Goal: Task Accomplishment & Management: Manage account settings

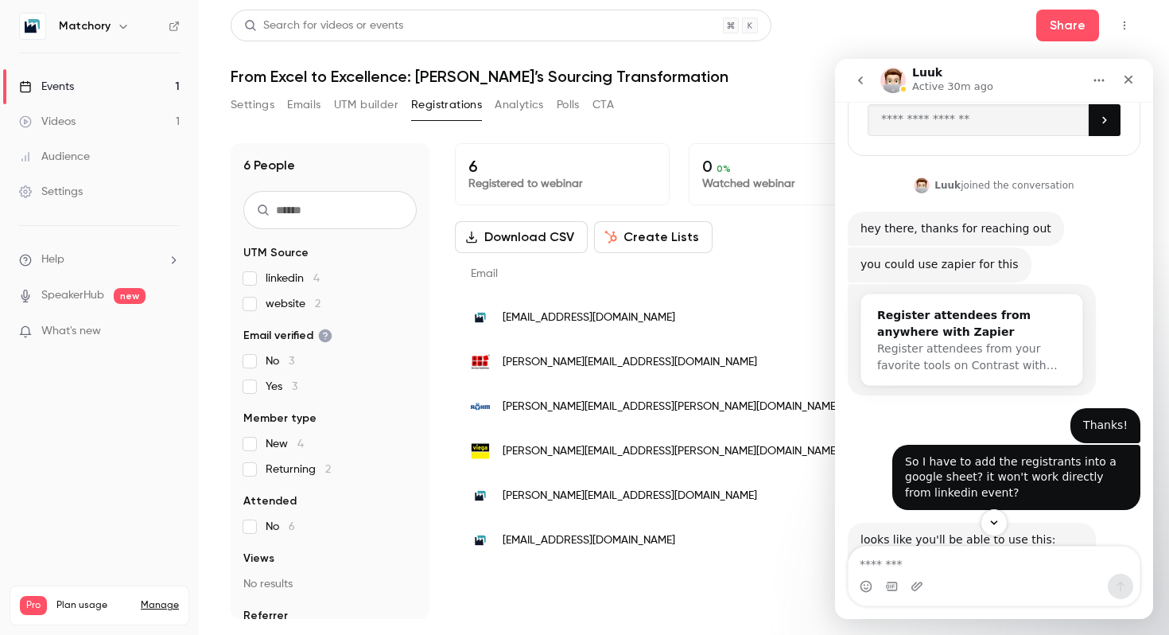
scroll to position [224, 0]
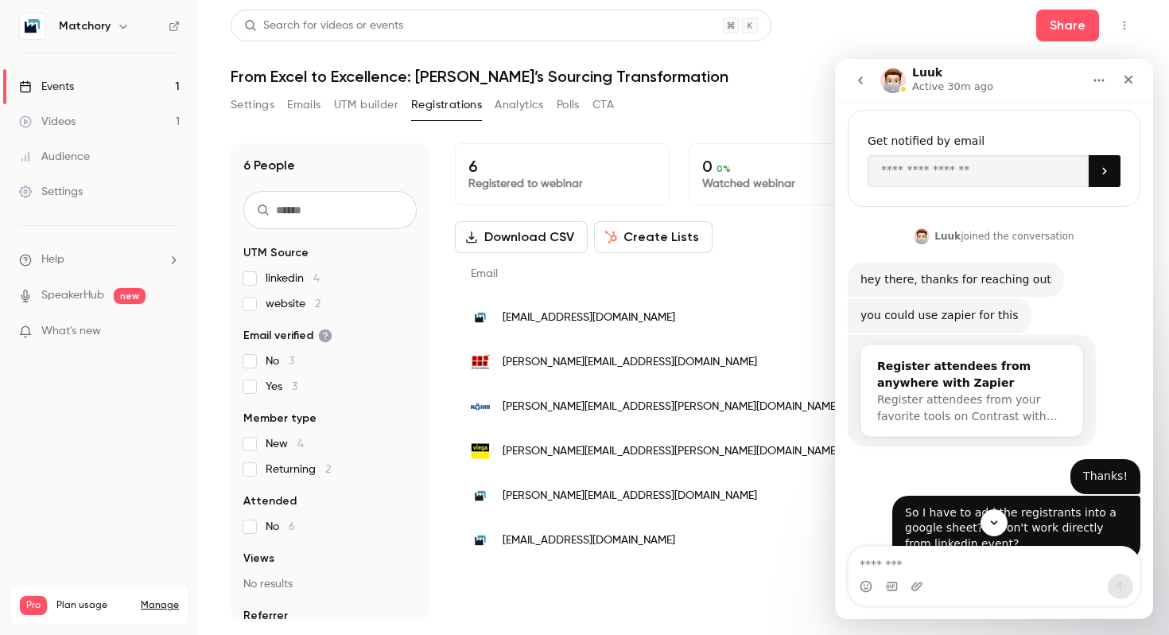
click at [941, 384] on div "Register attendees from anywhere with Zapier" at bounding box center [971, 374] width 189 height 33
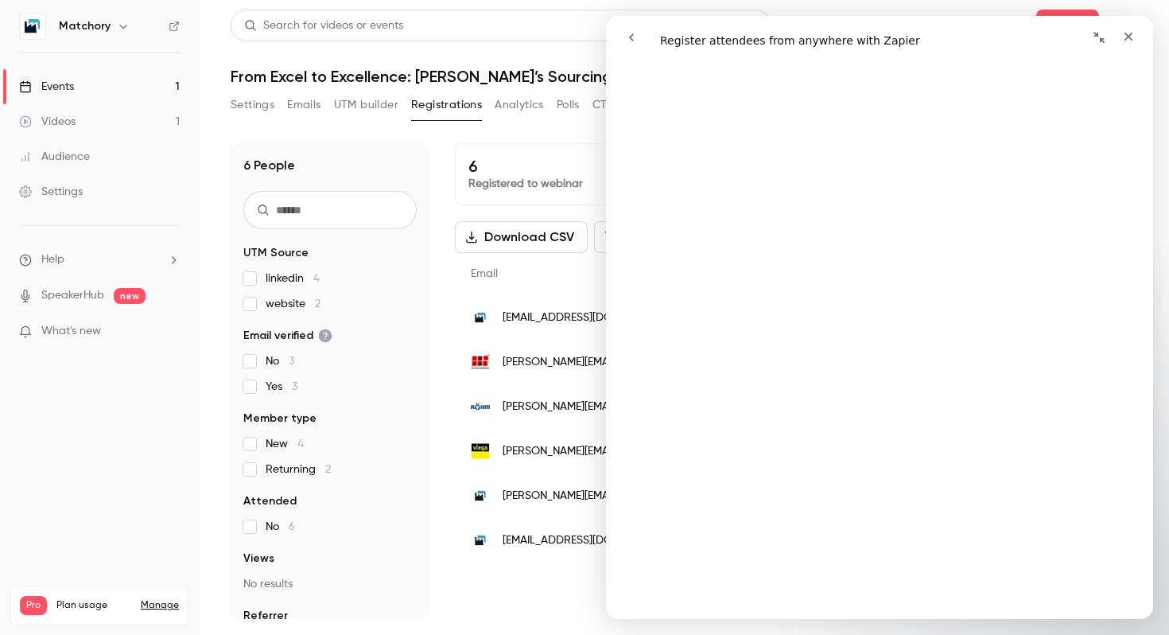
scroll to position [408, 0]
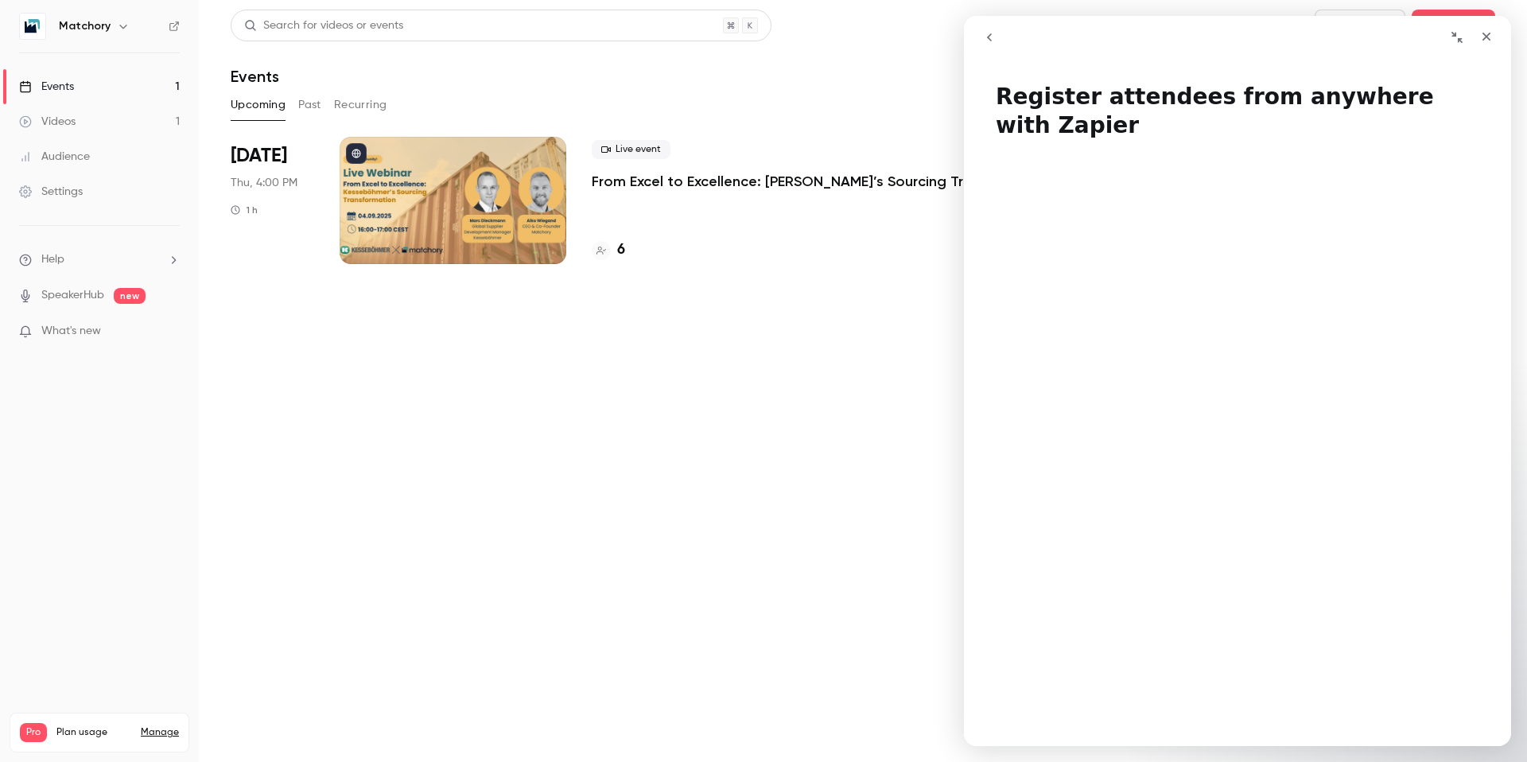
click at [110, 18] on div "Matchory" at bounding box center [107, 26] width 97 height 19
click at [118, 22] on icon "button" at bounding box center [123, 26] width 13 height 13
click at [156, 397] on div at bounding box center [763, 381] width 1527 height 762
click at [70, 196] on div "Settings" at bounding box center [51, 192] width 64 height 16
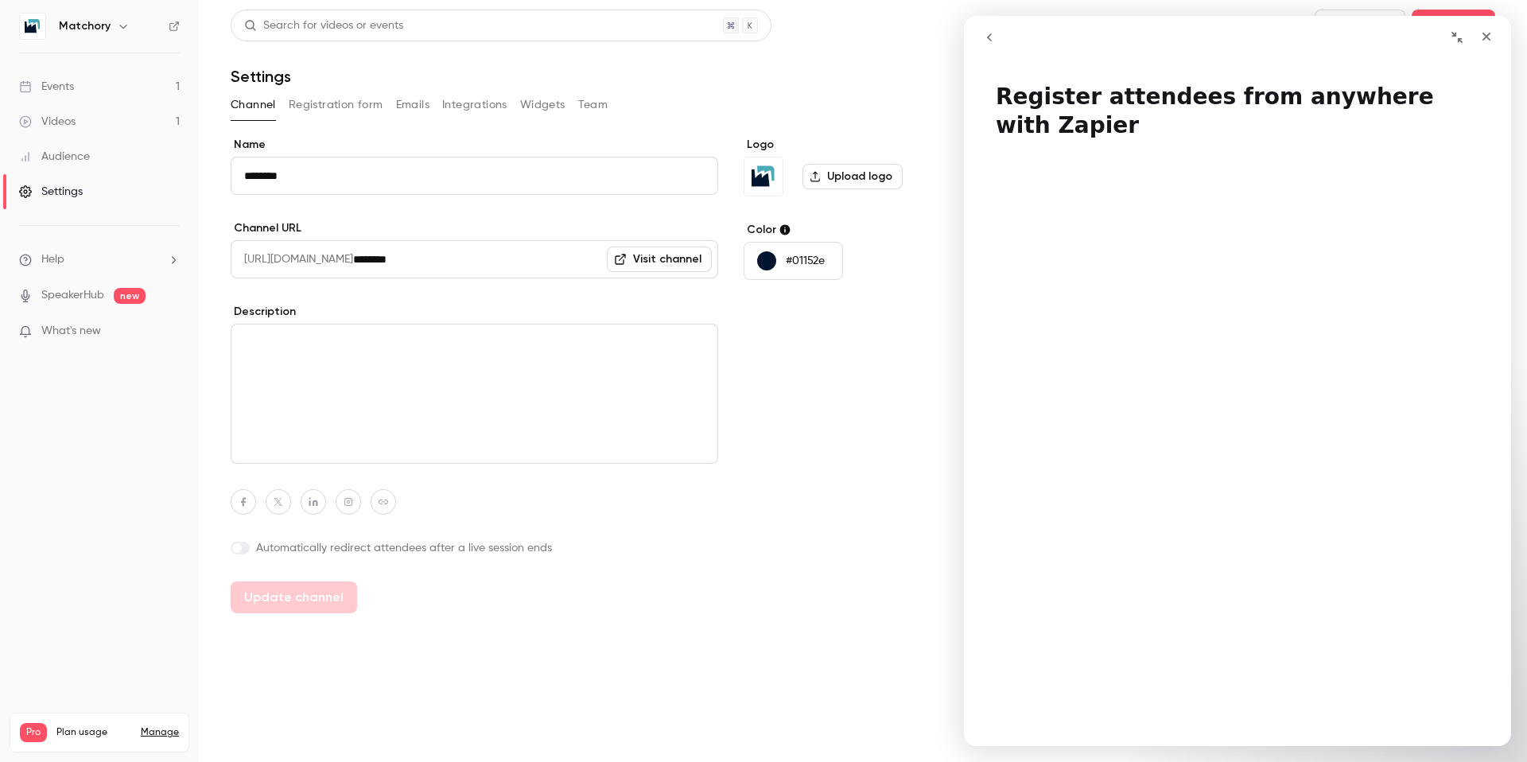
click at [71, 263] on li "Help" at bounding box center [99, 259] width 161 height 17
click at [108, 30] on div at bounding box center [763, 381] width 1527 height 762
click at [114, 22] on button "button" at bounding box center [123, 26] width 19 height 19
click at [117, 153] on div "Billing" at bounding box center [164, 147] width 213 height 16
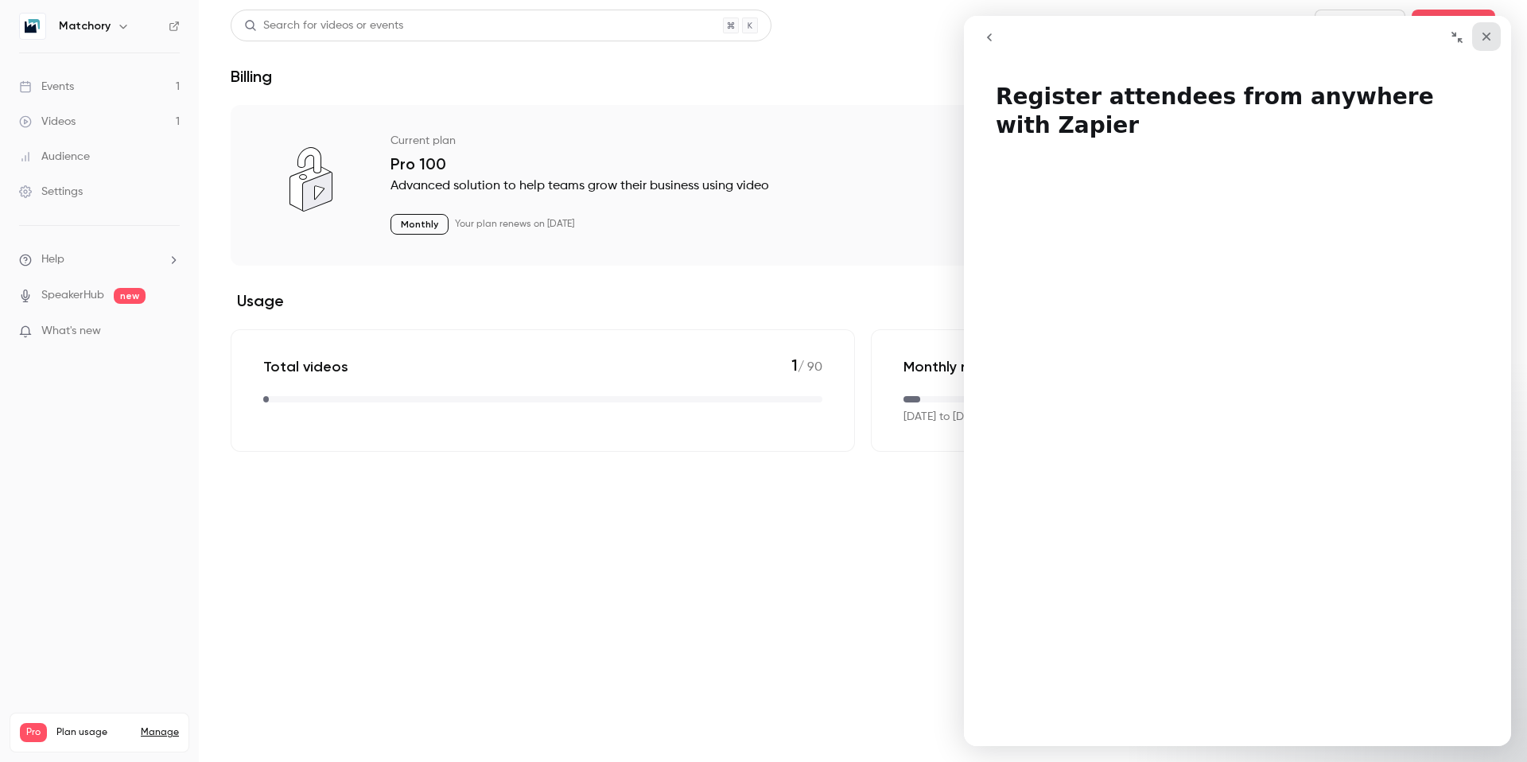
click at [1487, 37] on icon "Close" at bounding box center [1486, 36] width 13 height 13
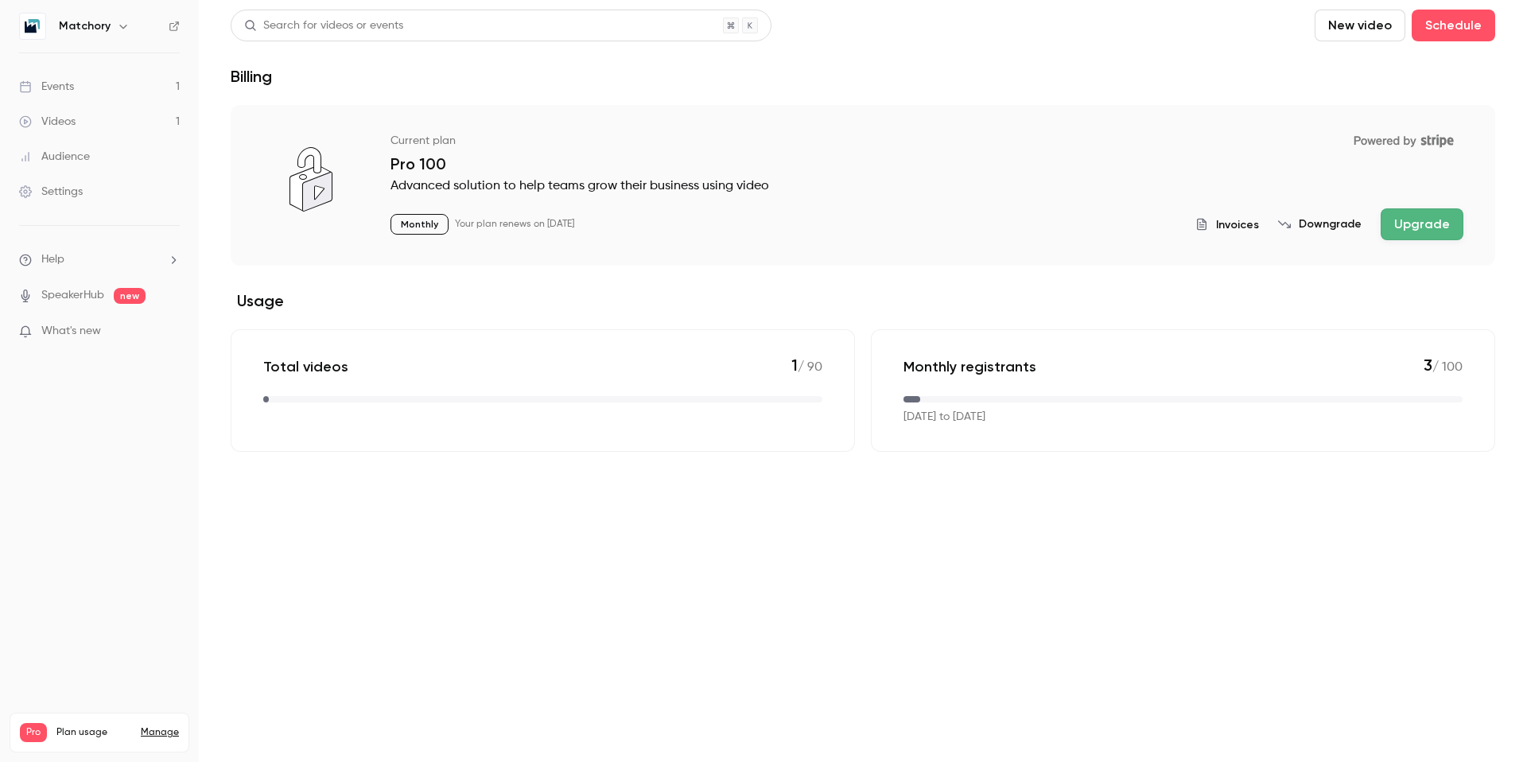
click at [124, 23] on icon "button" at bounding box center [123, 26] width 13 height 13
click at [171, 27] on div at bounding box center [763, 381] width 1527 height 762
click at [131, 181] on link "Settings" at bounding box center [99, 191] width 199 height 35
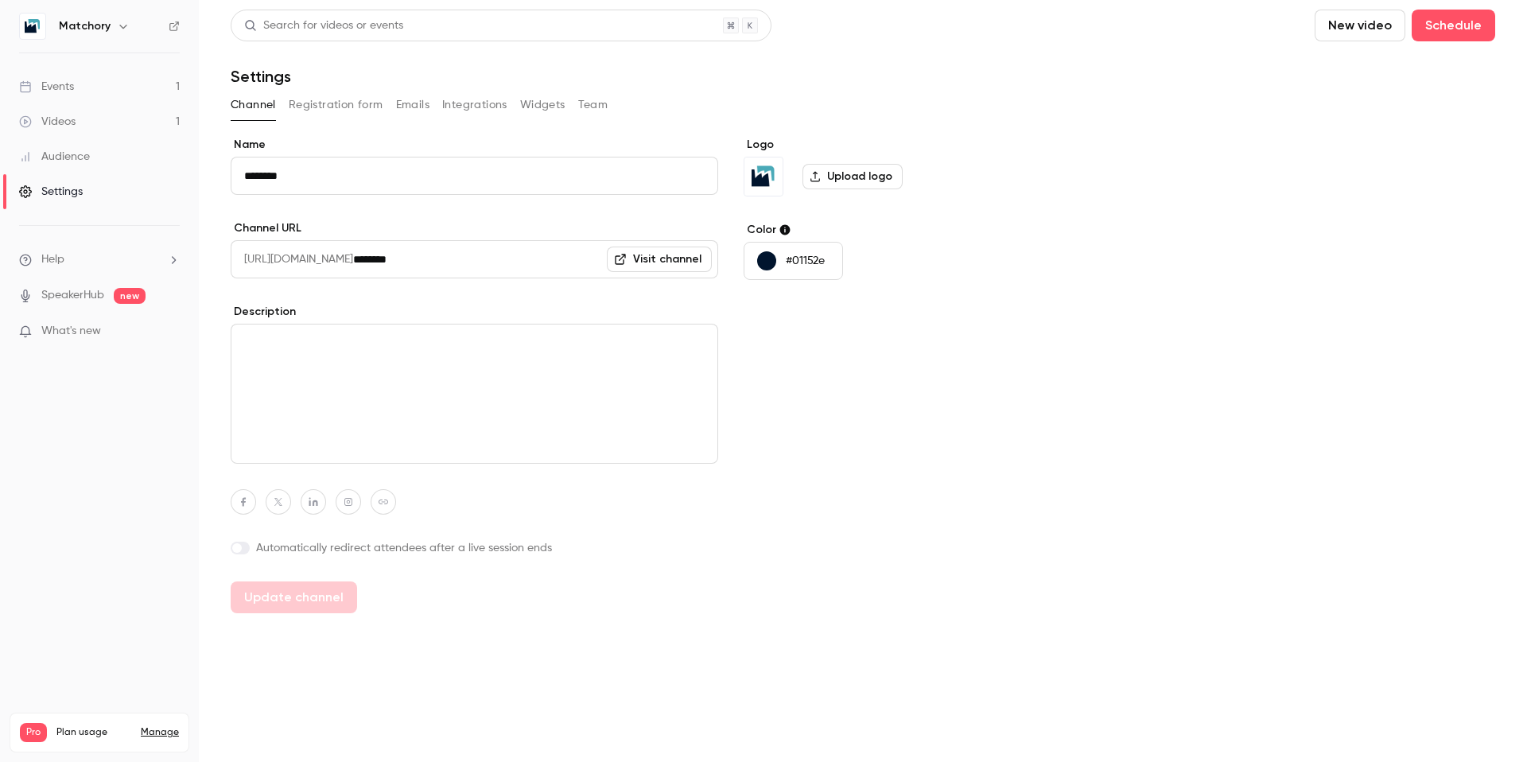
click at [467, 111] on button "Integrations" at bounding box center [474, 104] width 65 height 25
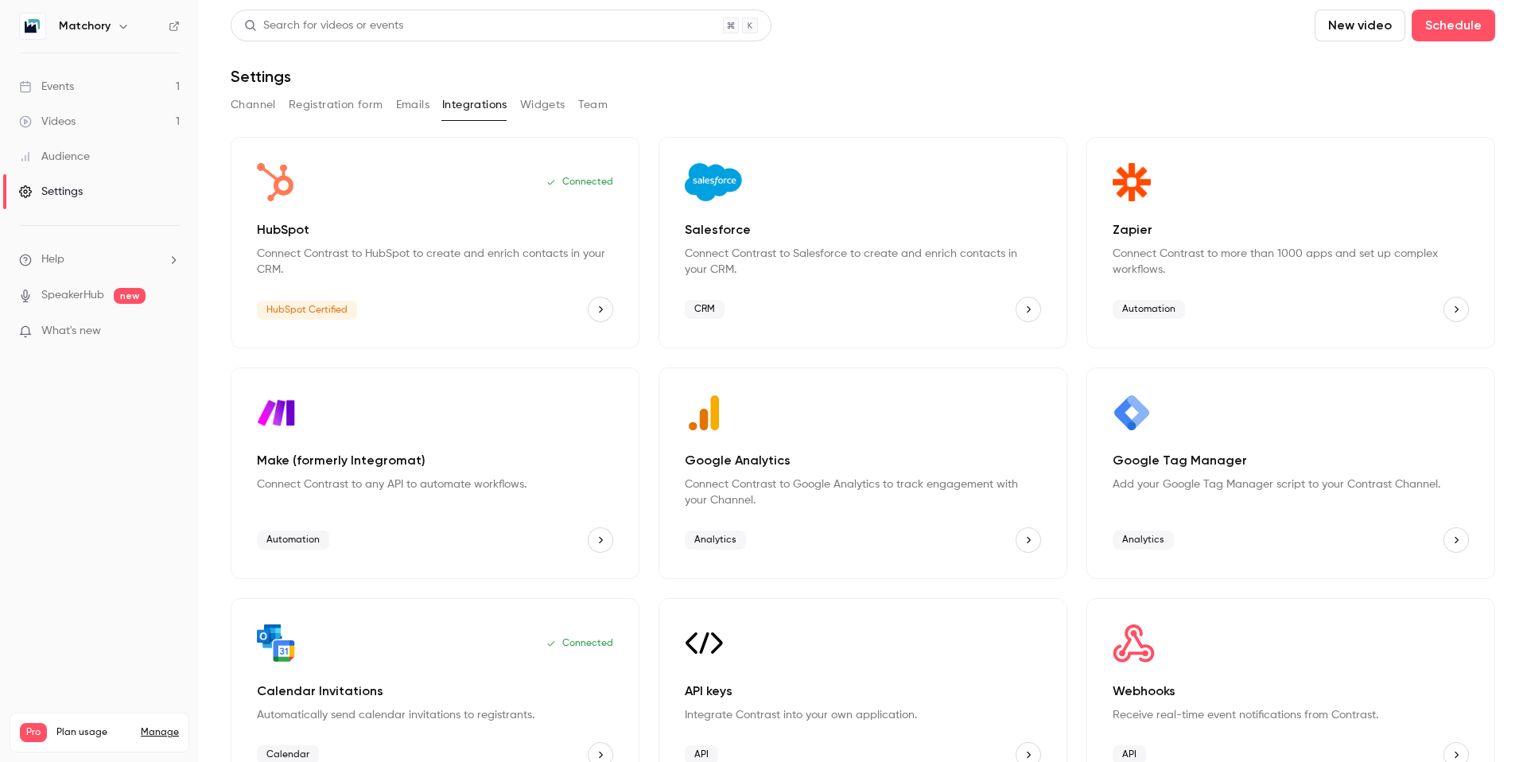
click at [1168, 266] on p "Connect Contrast to more than 1000 apps and set up complex workflows." at bounding box center [1291, 262] width 356 height 32
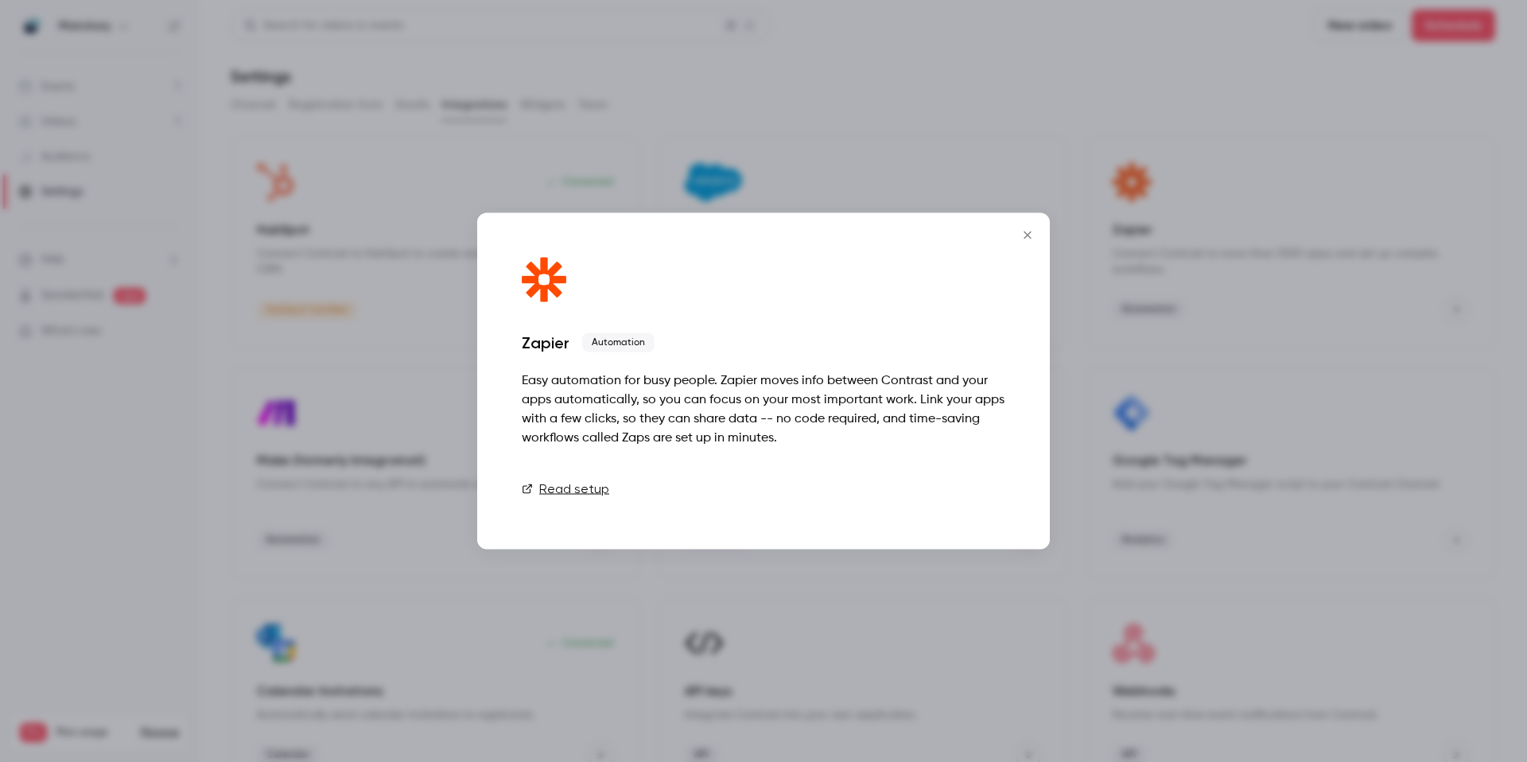
click at [950, 491] on link "Connect" at bounding box center [966, 489] width 80 height 32
click at [954, 493] on link "Connect" at bounding box center [966, 489] width 80 height 32
click at [1025, 237] on icon "Close" at bounding box center [1027, 234] width 7 height 7
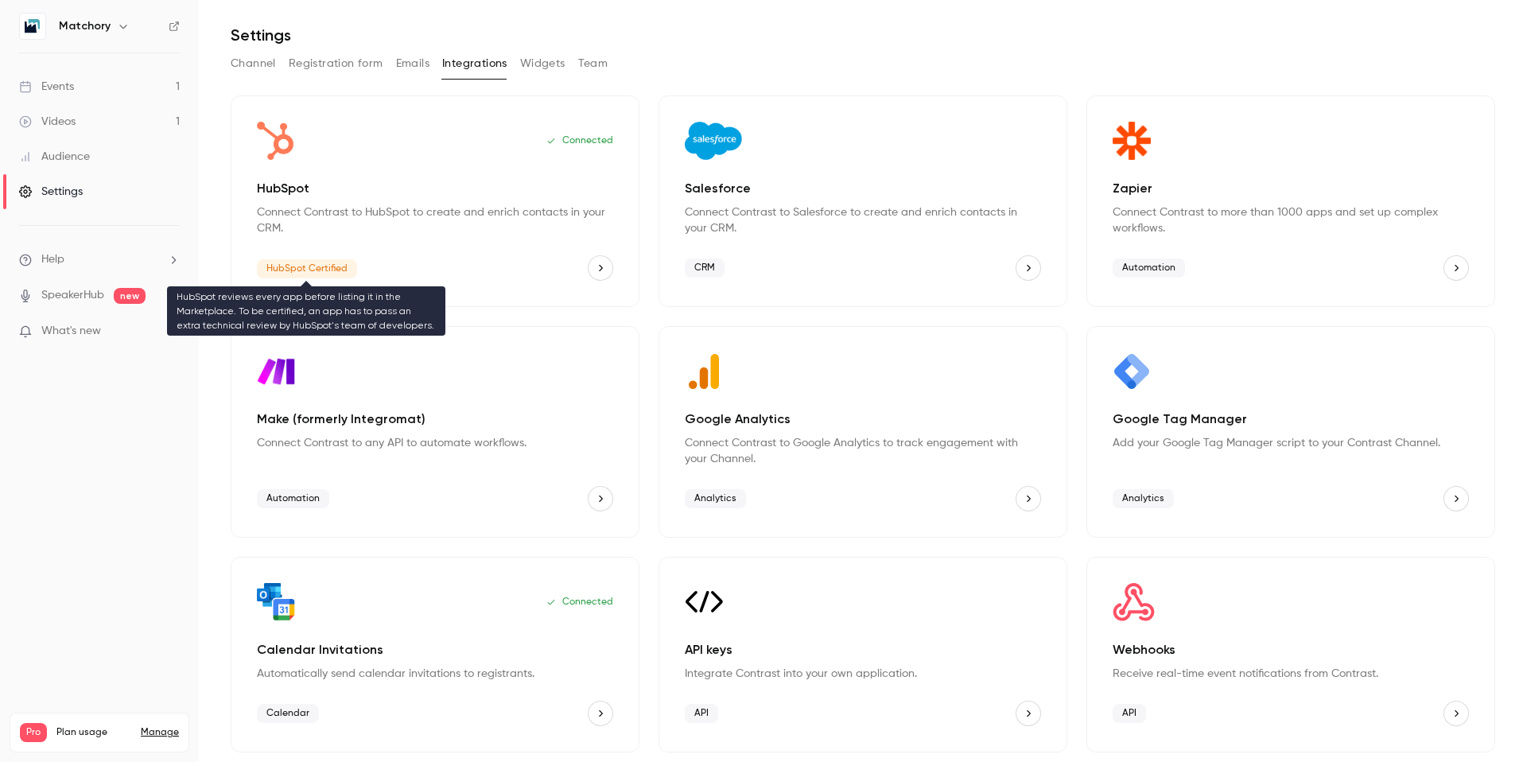
scroll to position [39, 0]
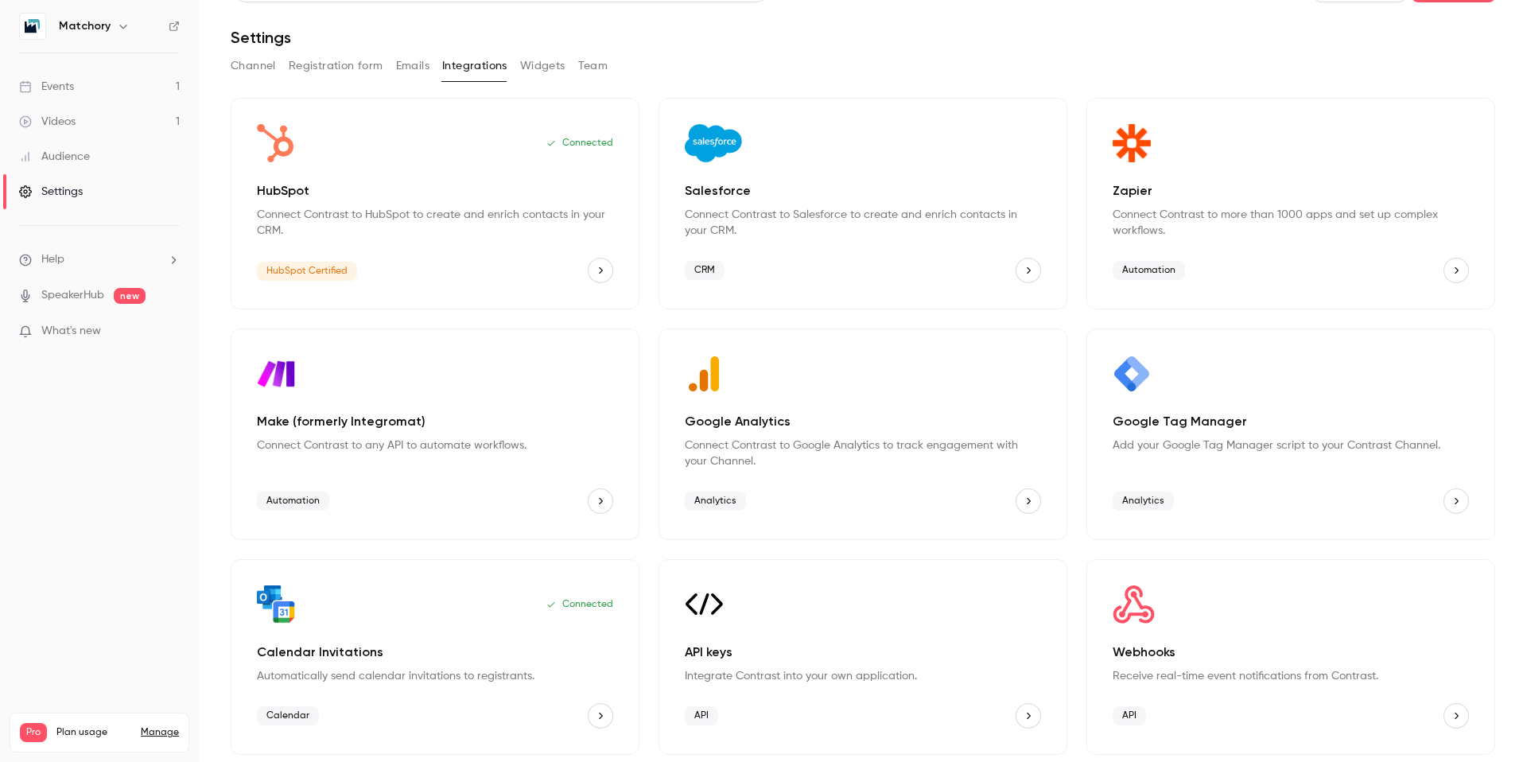
click at [1342, 250] on div "Zapier Connect Contrast to more than 1000 apps and set up complex workflows. Au…" at bounding box center [1290, 204] width 409 height 212
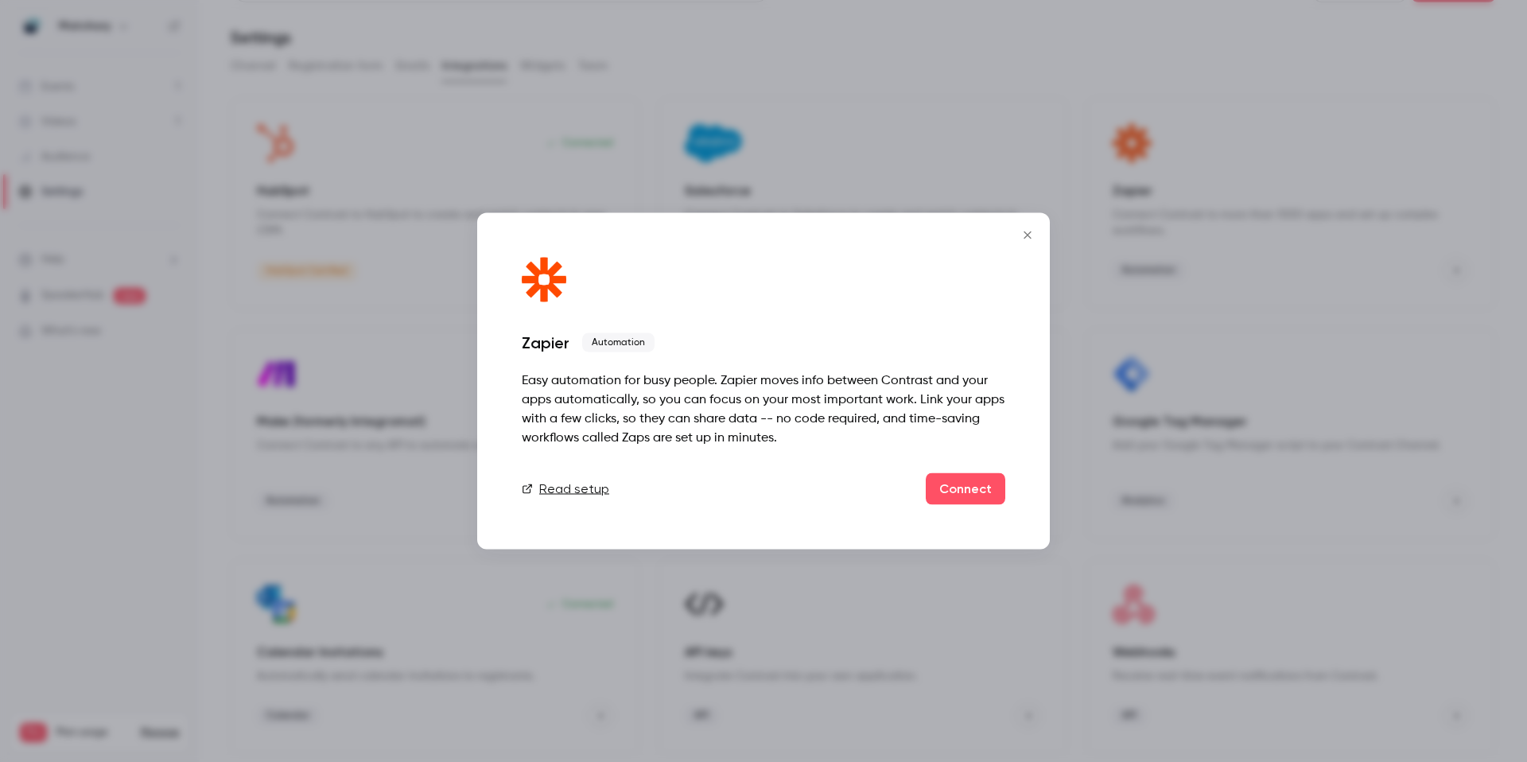
click at [566, 485] on link "Read setup" at bounding box center [565, 489] width 87 height 19
click at [938, 479] on link "Connect" at bounding box center [966, 489] width 80 height 32
click at [1026, 233] on icon "Close" at bounding box center [1027, 235] width 19 height 13
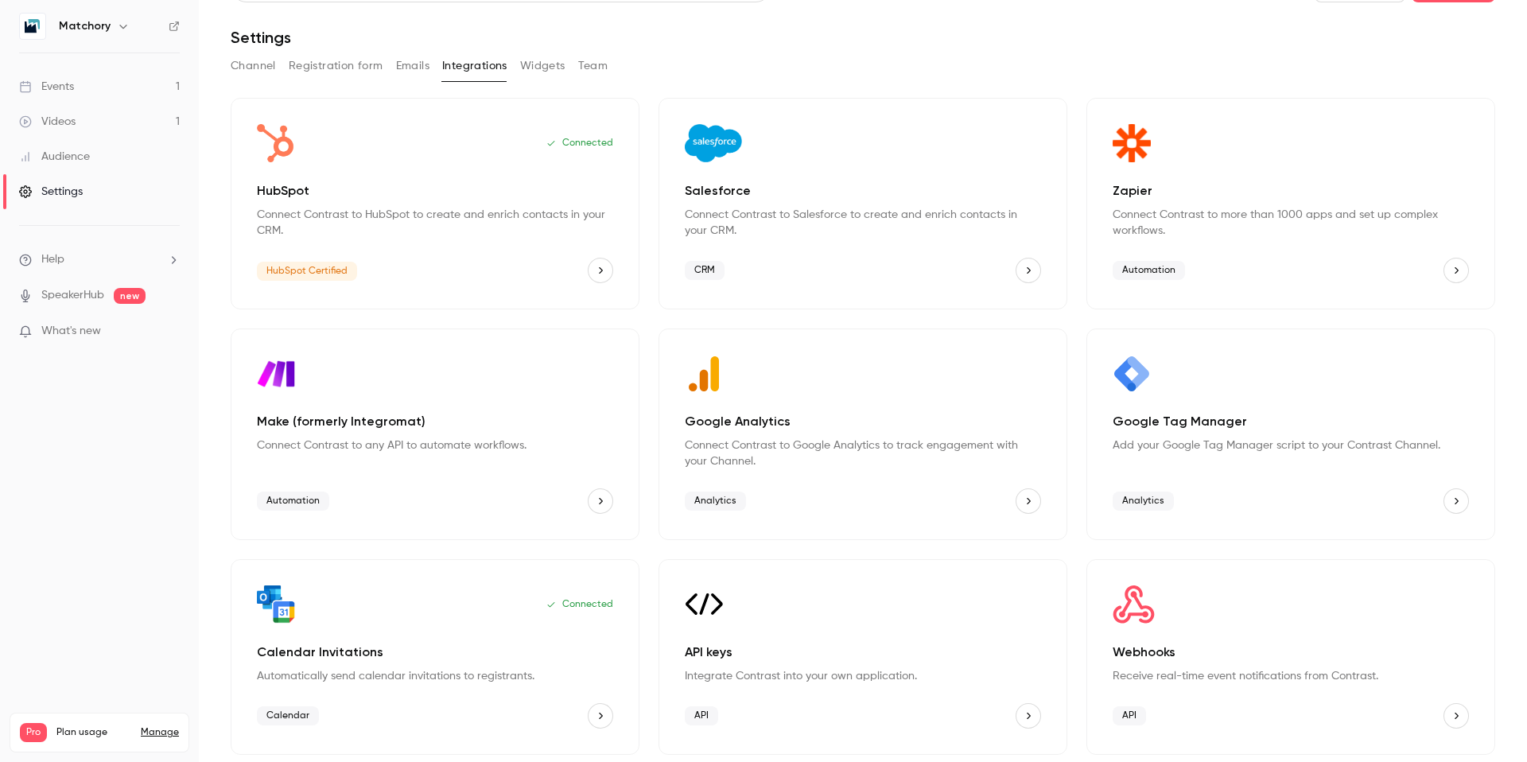
scroll to position [0, 0]
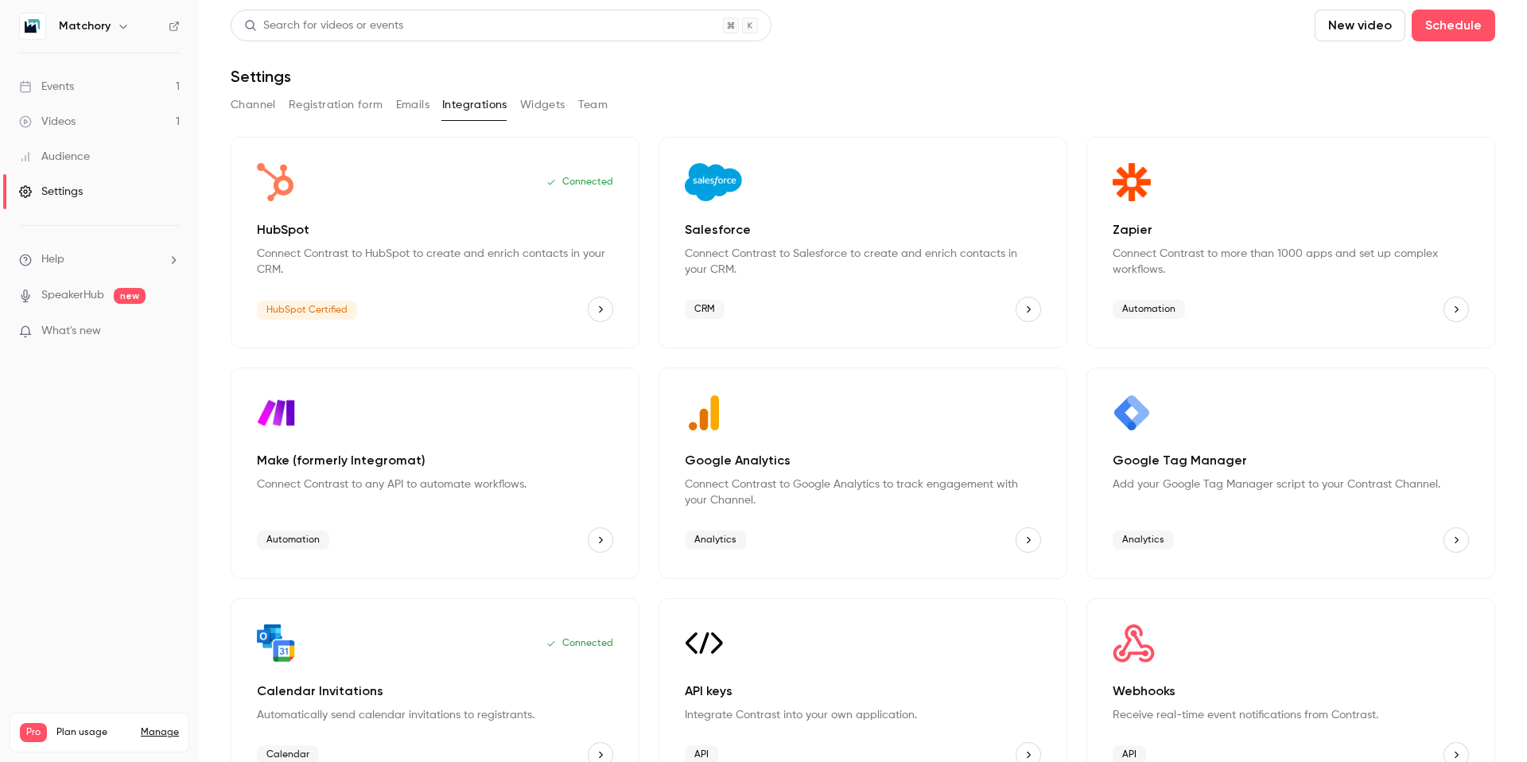
click at [78, 185] on div "Settings" at bounding box center [51, 192] width 64 height 16
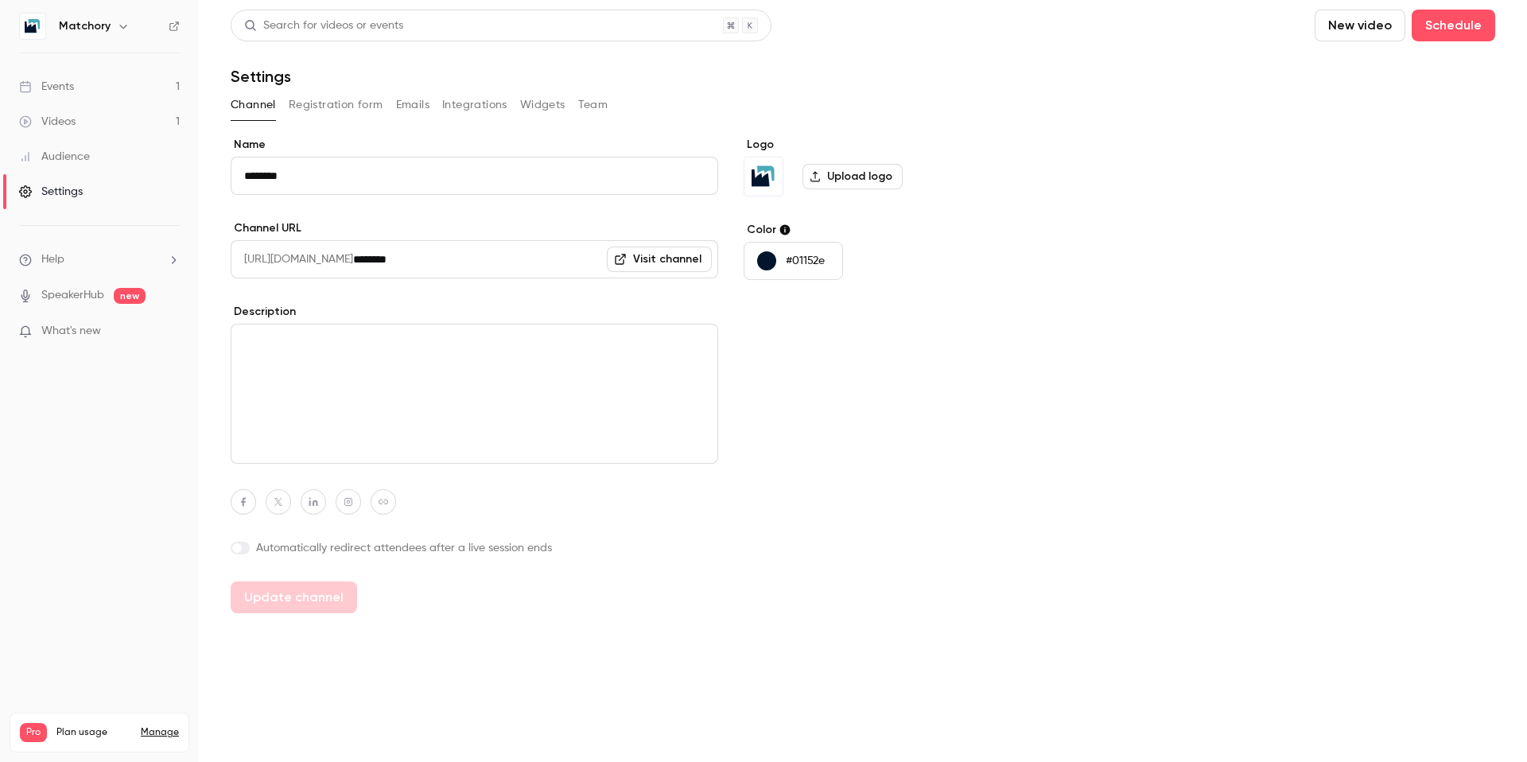
click at [402, 437] on textarea at bounding box center [475, 394] width 488 height 140
click at [341, 412] on textarea at bounding box center [475, 394] width 488 height 140
click at [119, 27] on icon "button" at bounding box center [122, 27] width 7 height 4
click at [80, 223] on div "Log out" at bounding box center [178, 231] width 240 height 16
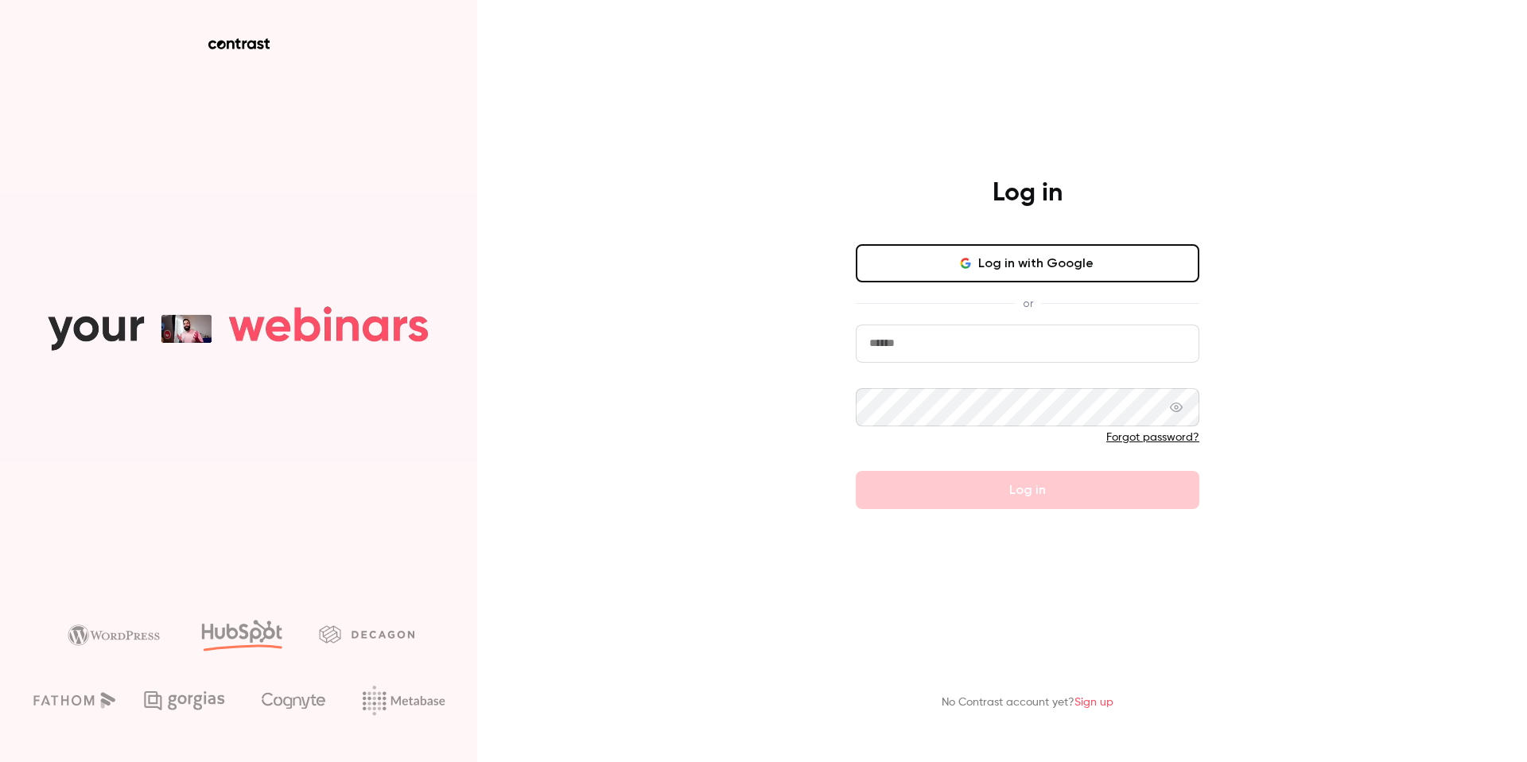
type input "**********"
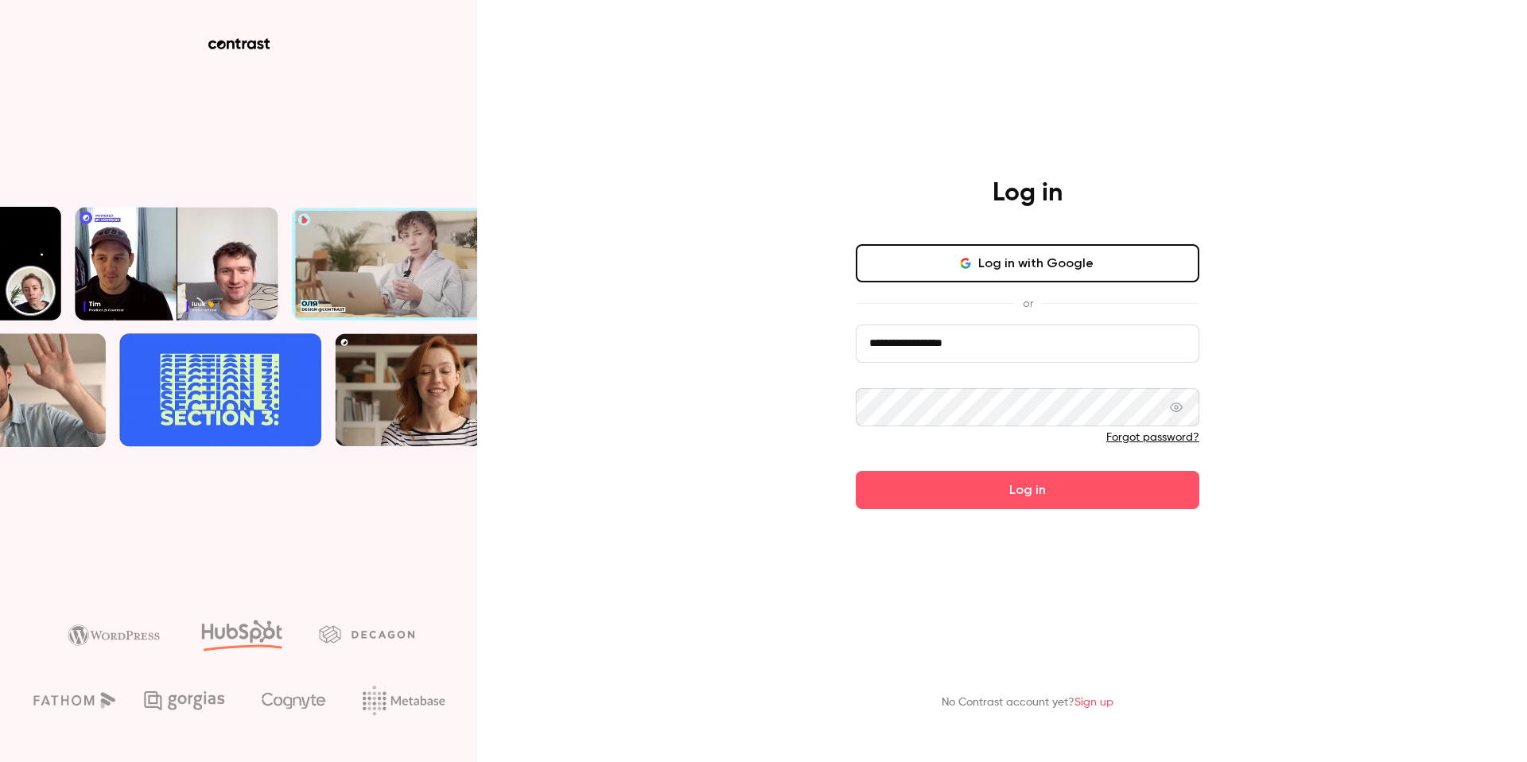
click at [1182, 406] on icon at bounding box center [1176, 407] width 13 height 10
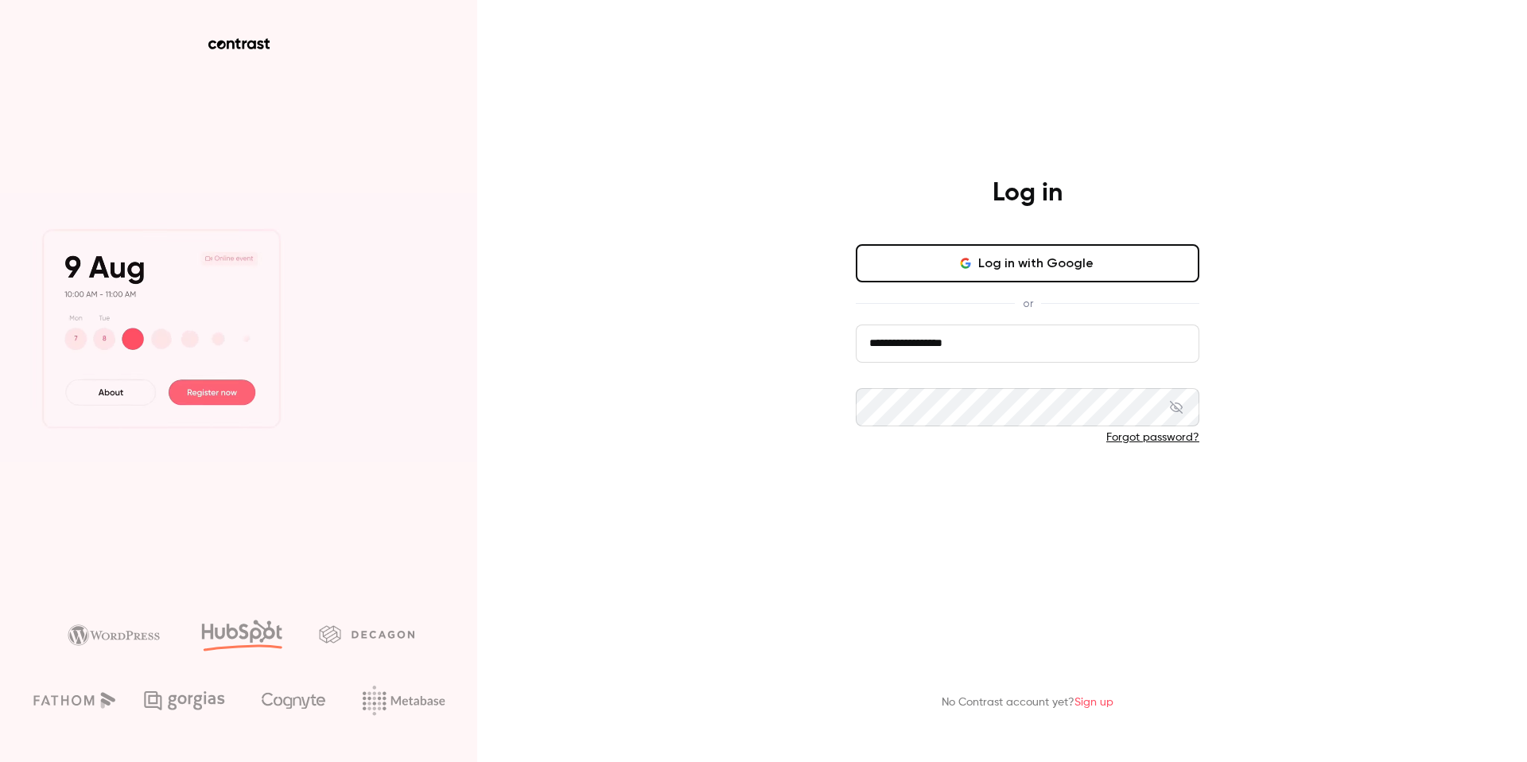
click at [919, 489] on button "Log in" at bounding box center [1028, 490] width 344 height 38
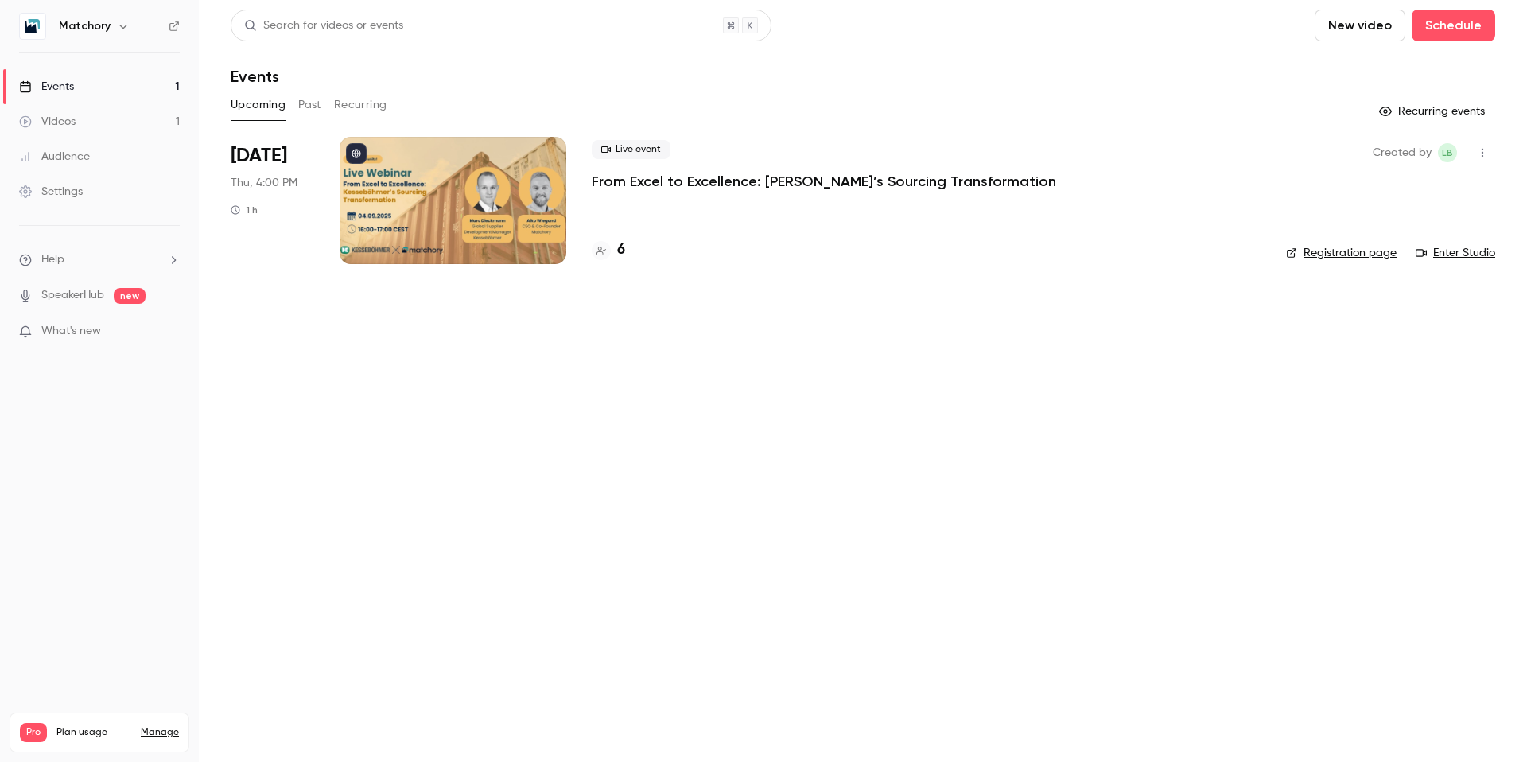
click at [59, 187] on div "Settings" at bounding box center [51, 192] width 64 height 16
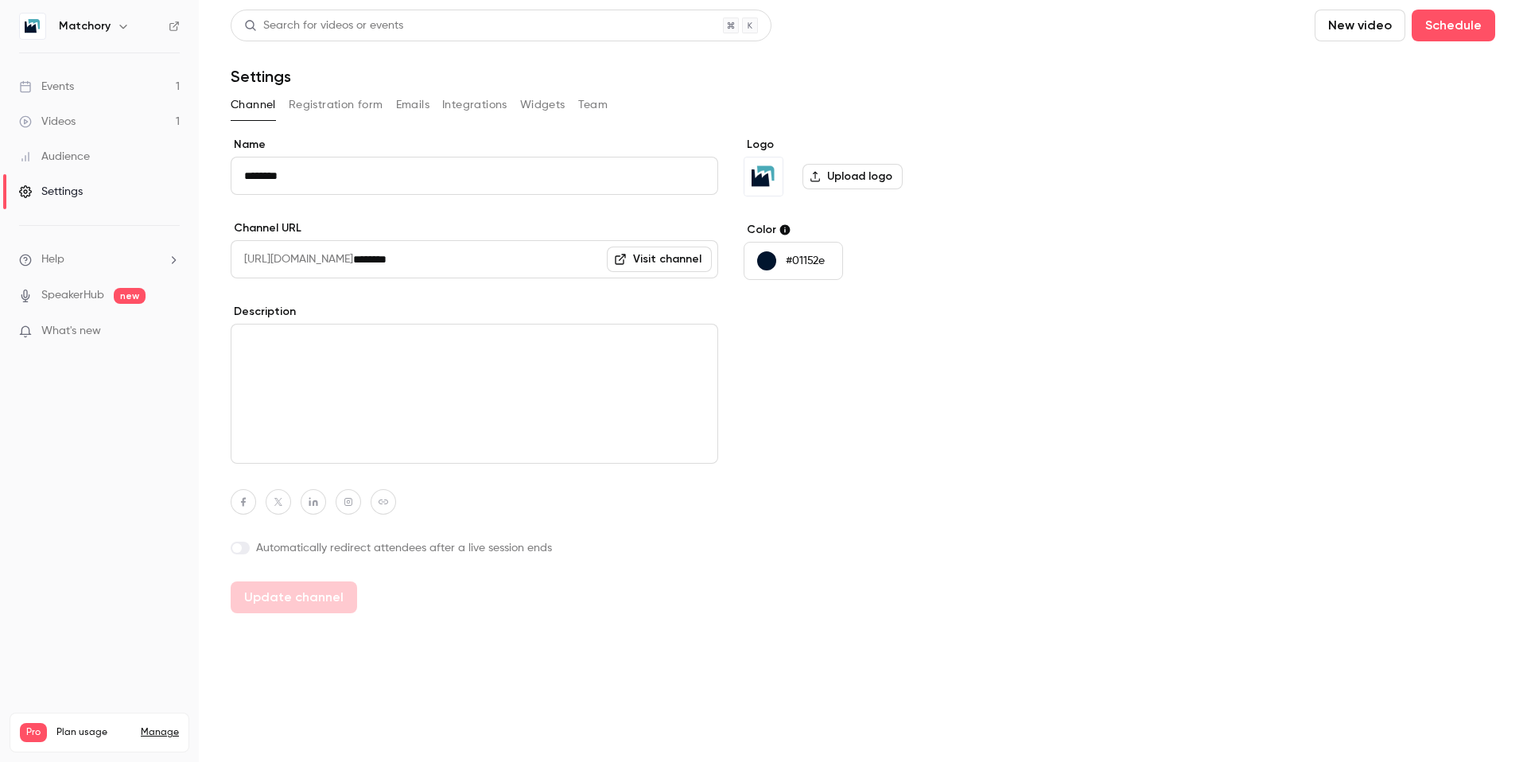
click at [578, 104] on button "Team" at bounding box center [593, 104] width 30 height 25
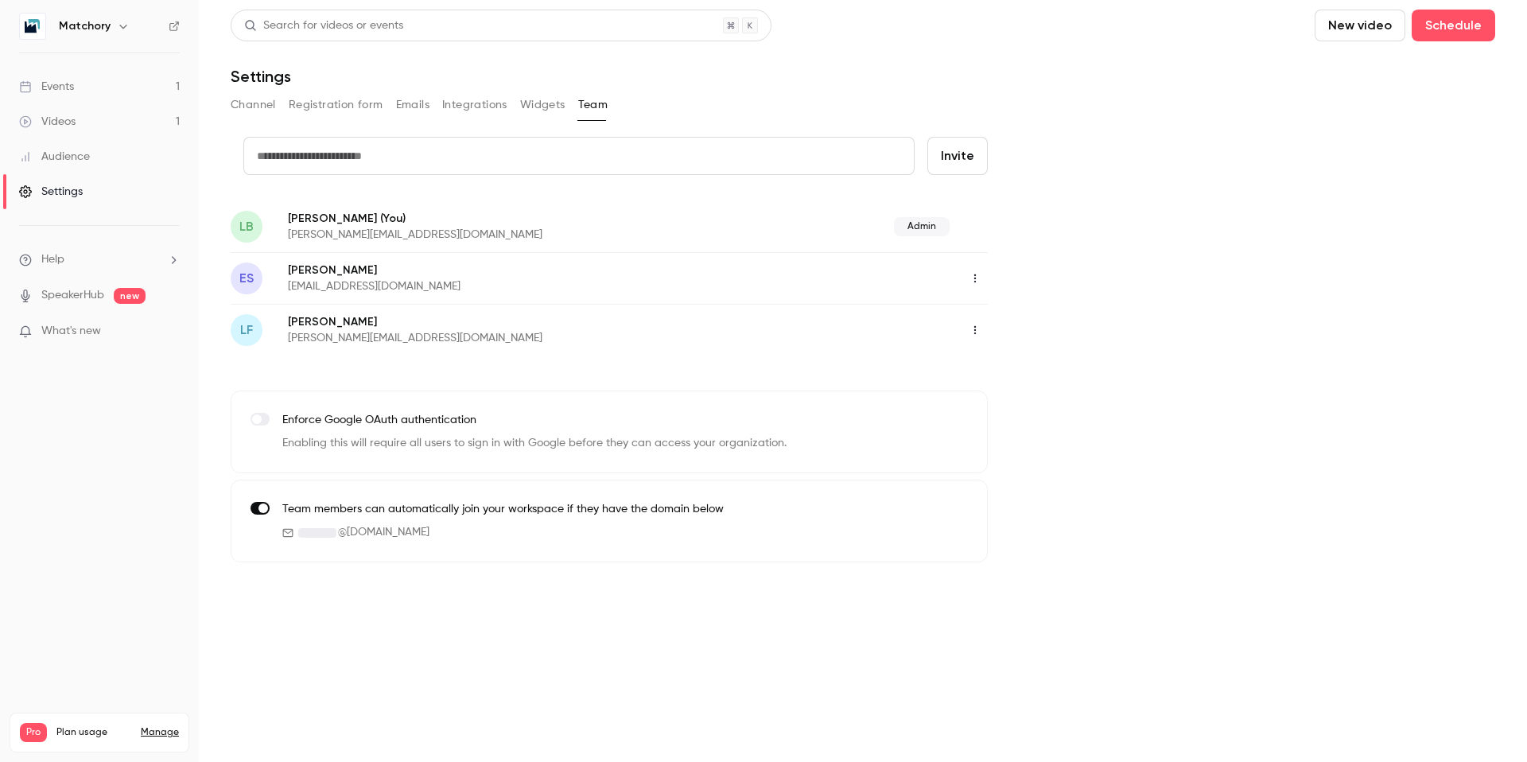
click at [491, 103] on button "Integrations" at bounding box center [474, 104] width 65 height 25
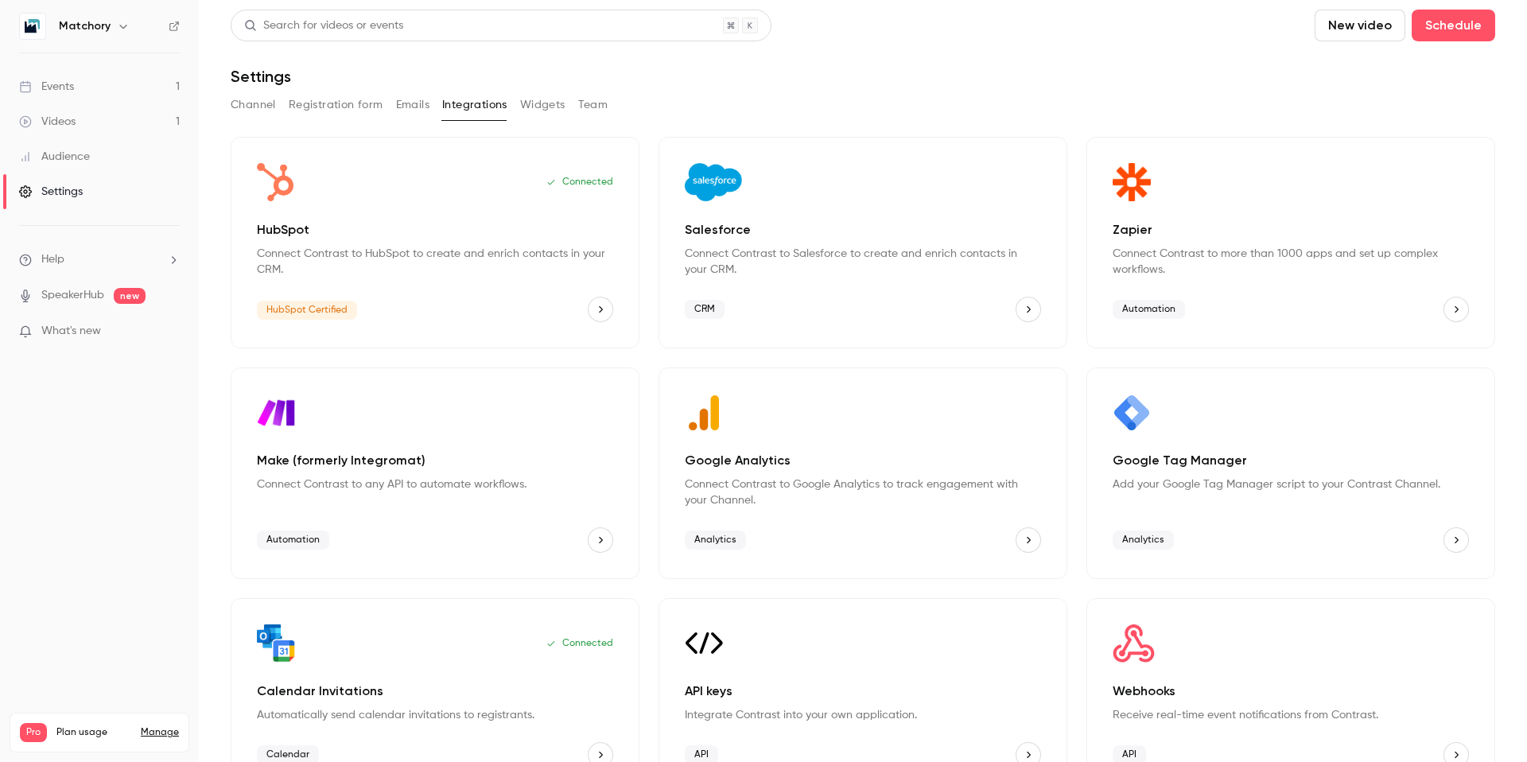
click at [1233, 269] on p "Connect Contrast to more than 1000 apps and set up complex workflows." at bounding box center [1291, 262] width 356 height 32
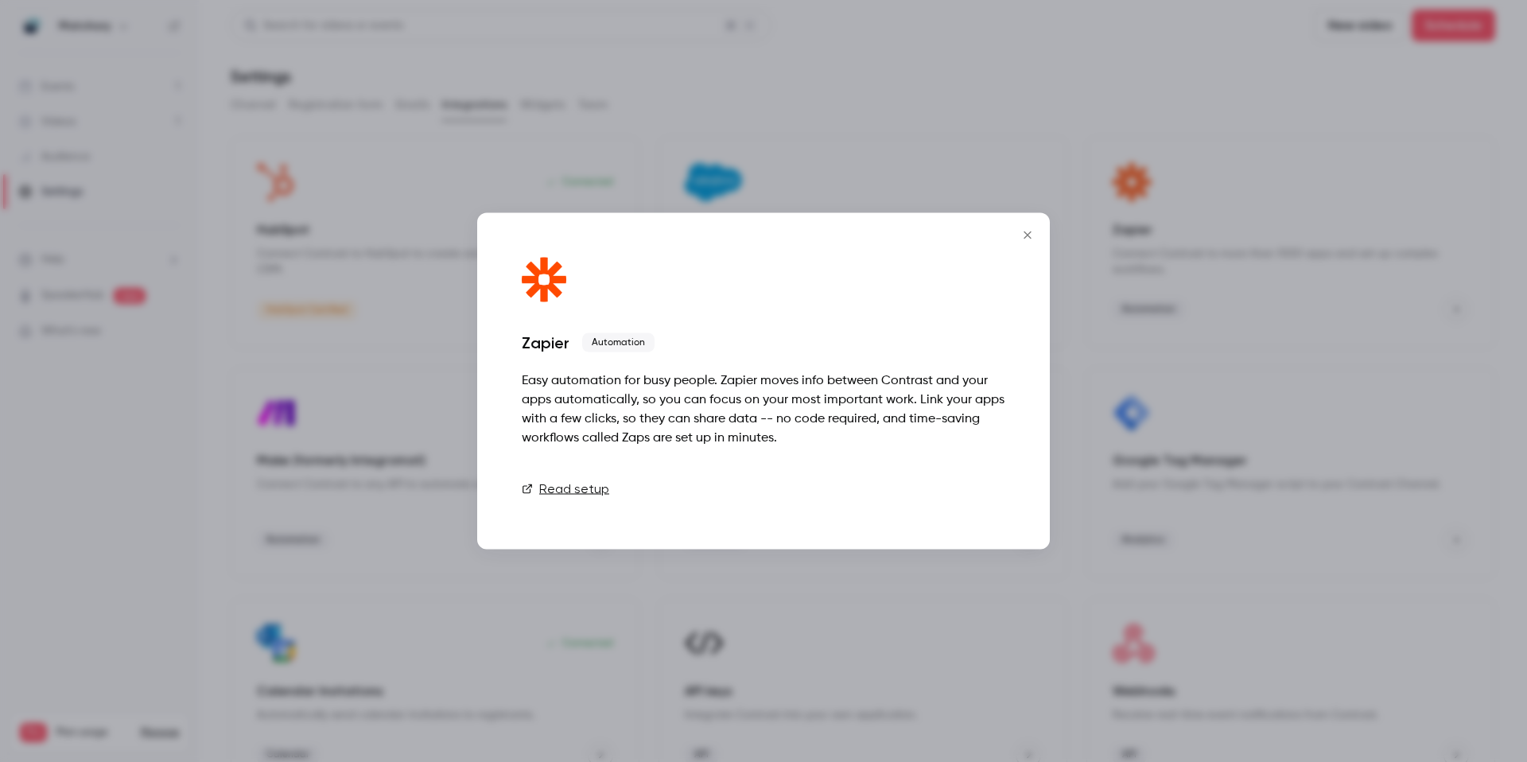
click at [985, 484] on link "Connect" at bounding box center [966, 489] width 80 height 32
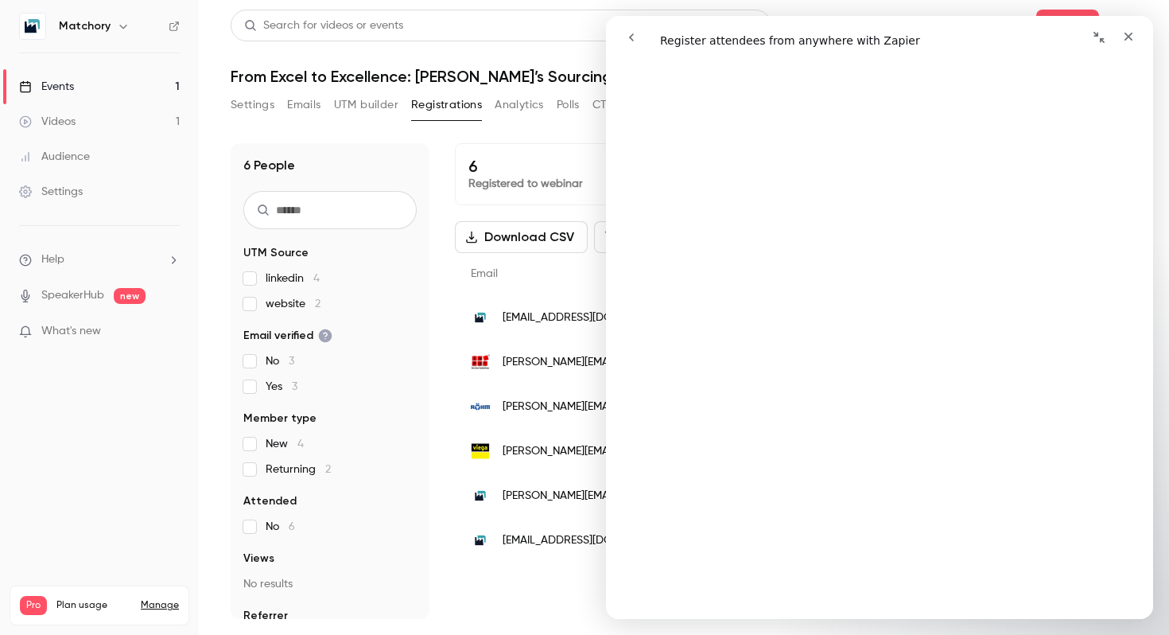
scroll to position [408, 0]
click at [1125, 33] on icon "Close" at bounding box center [1128, 36] width 13 height 13
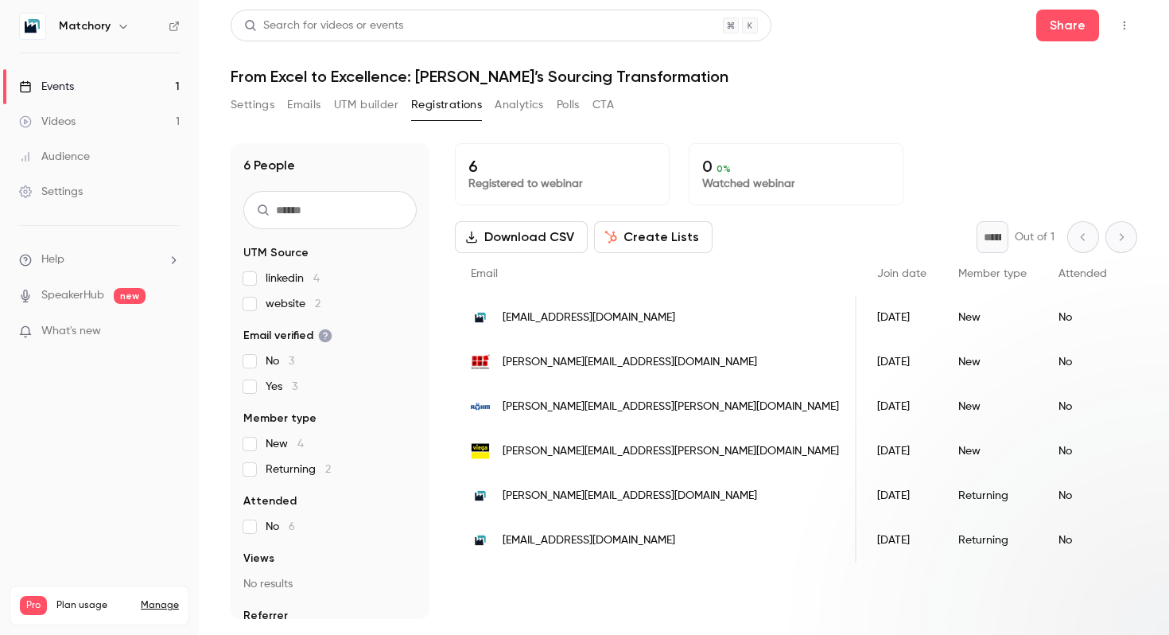
scroll to position [0, 0]
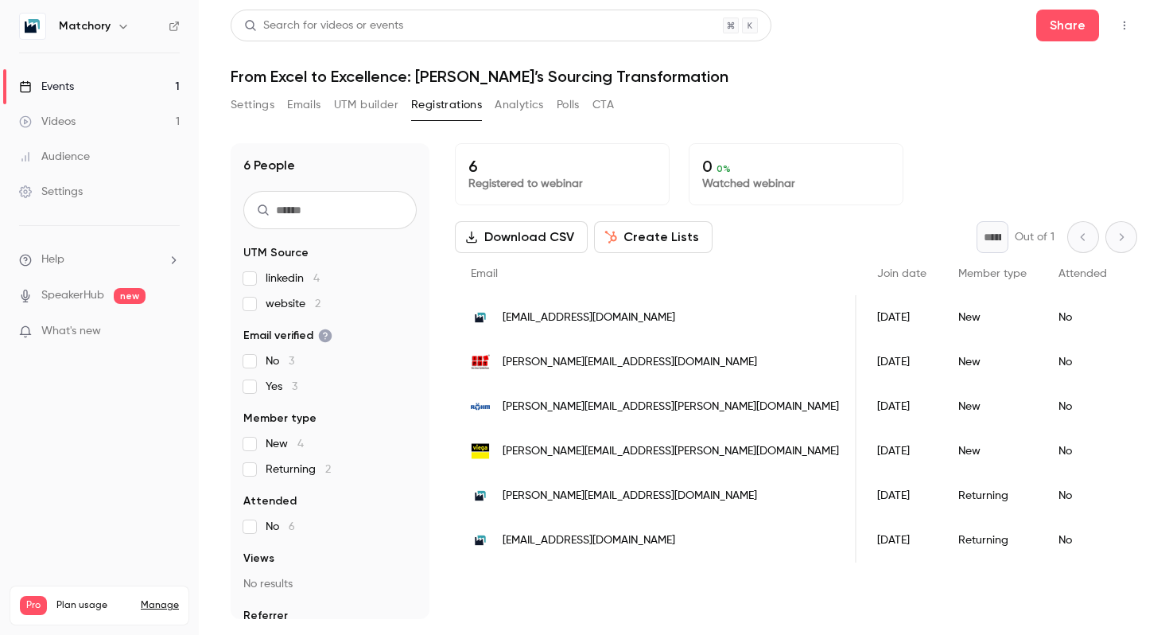
click at [254, 107] on button "Settings" at bounding box center [253, 104] width 44 height 25
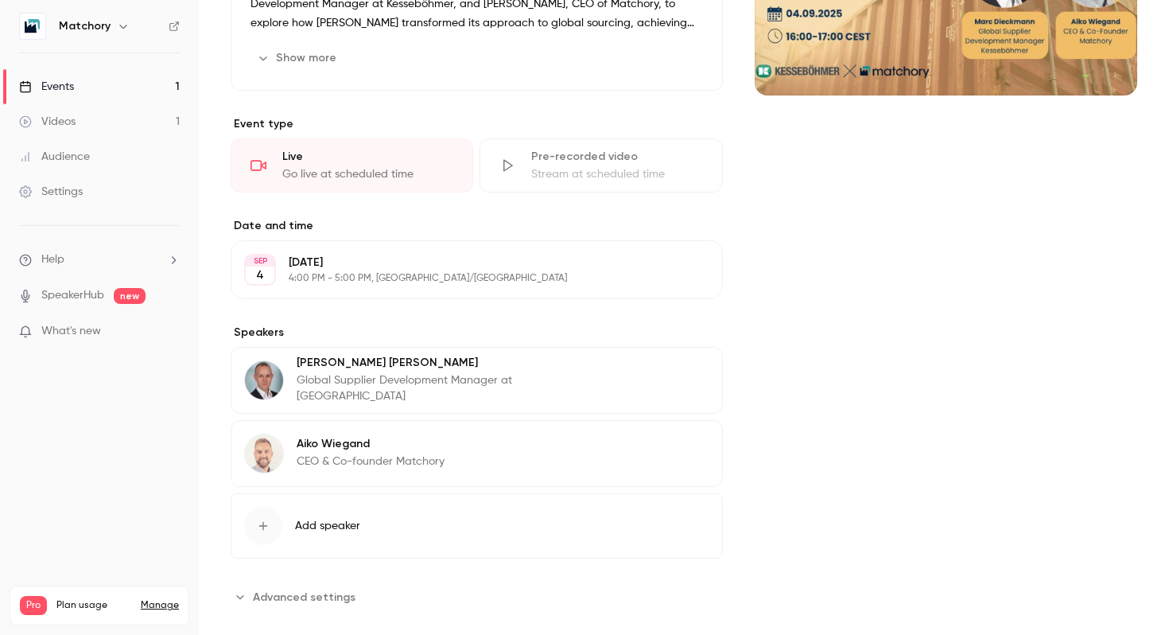
scroll to position [305, 0]
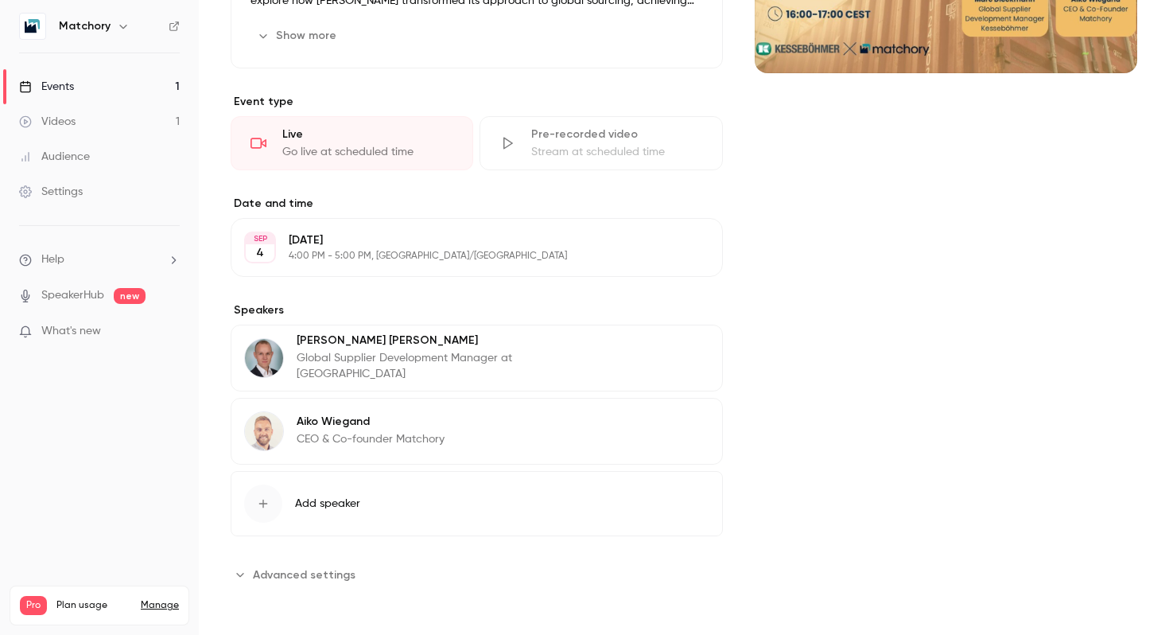
click at [292, 585] on button "Advanced settings" at bounding box center [298, 573] width 134 height 25
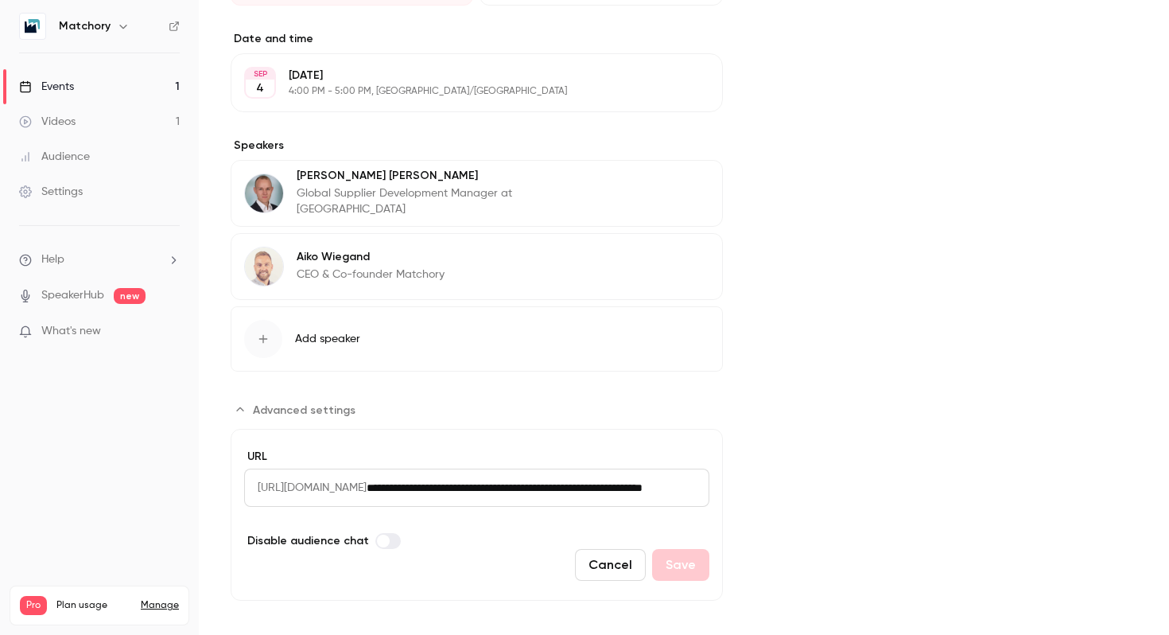
scroll to position [484, 0]
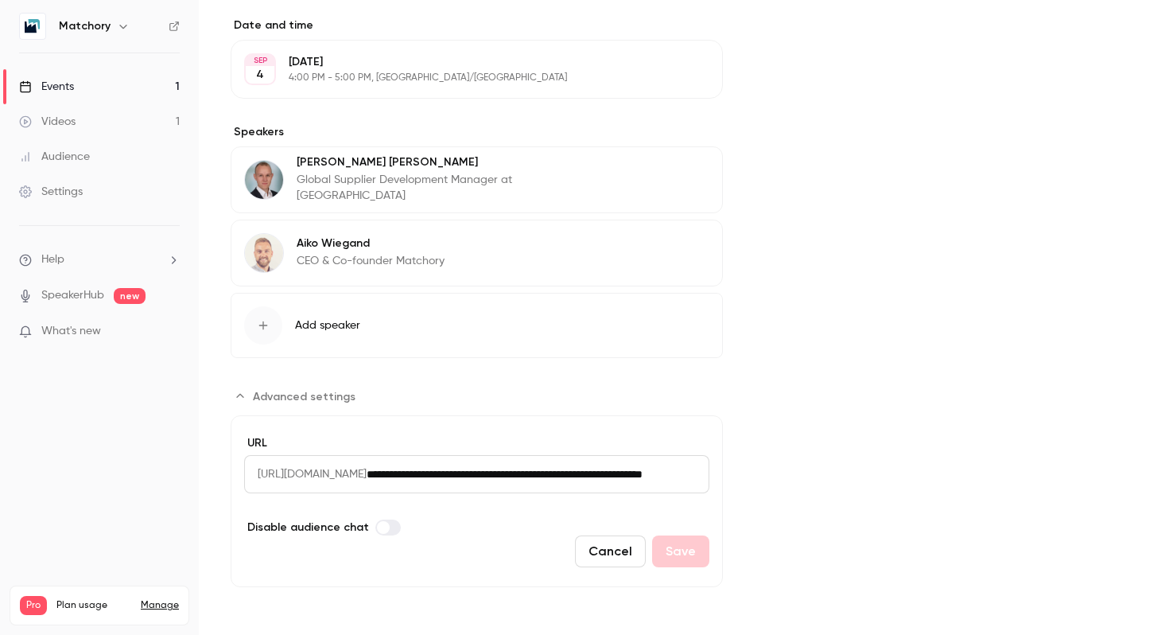
click at [478, 479] on input "**********" at bounding box center [538, 474] width 343 height 38
click at [504, 474] on input "**********" at bounding box center [494, 474] width 255 height 38
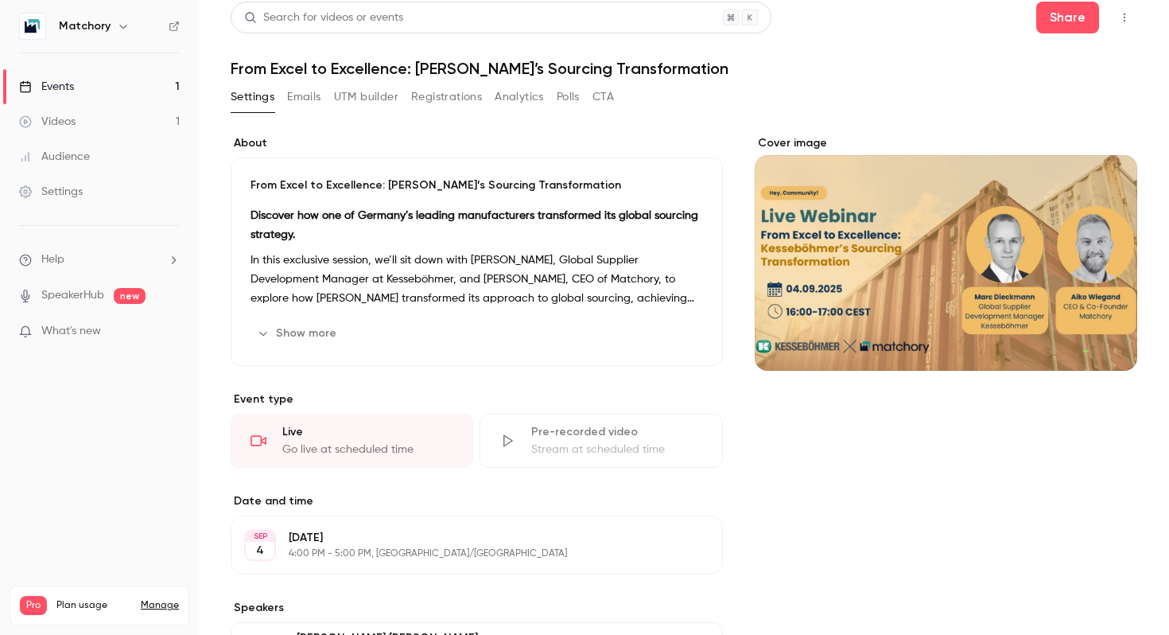
scroll to position [2, 0]
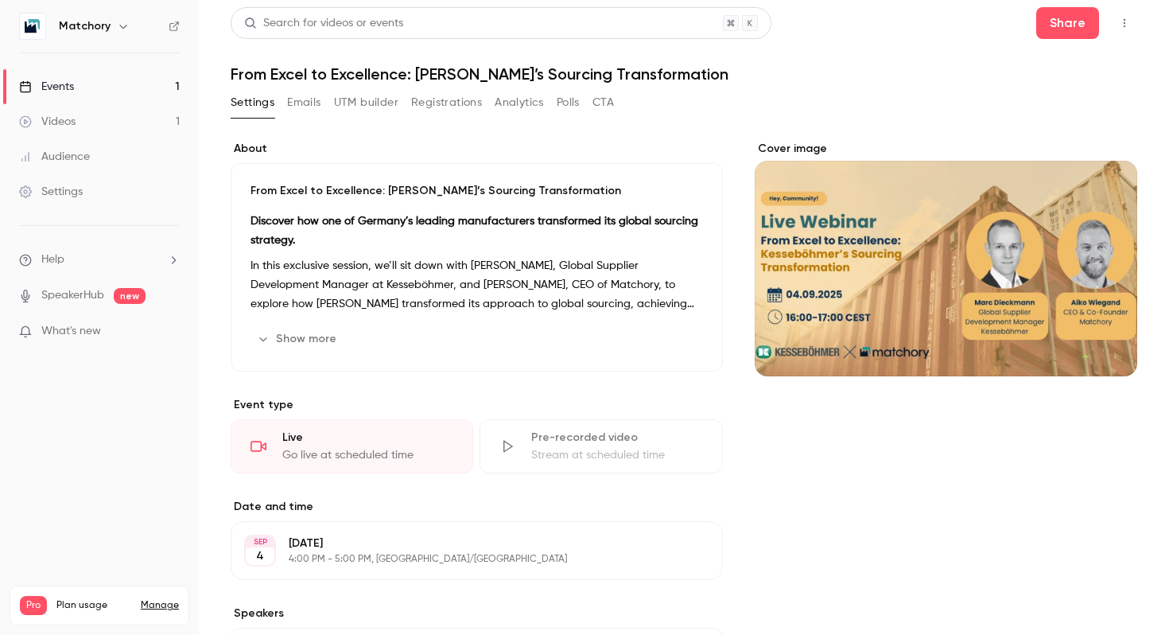
click at [1126, 22] on icon "button" at bounding box center [1124, 22] width 13 height 11
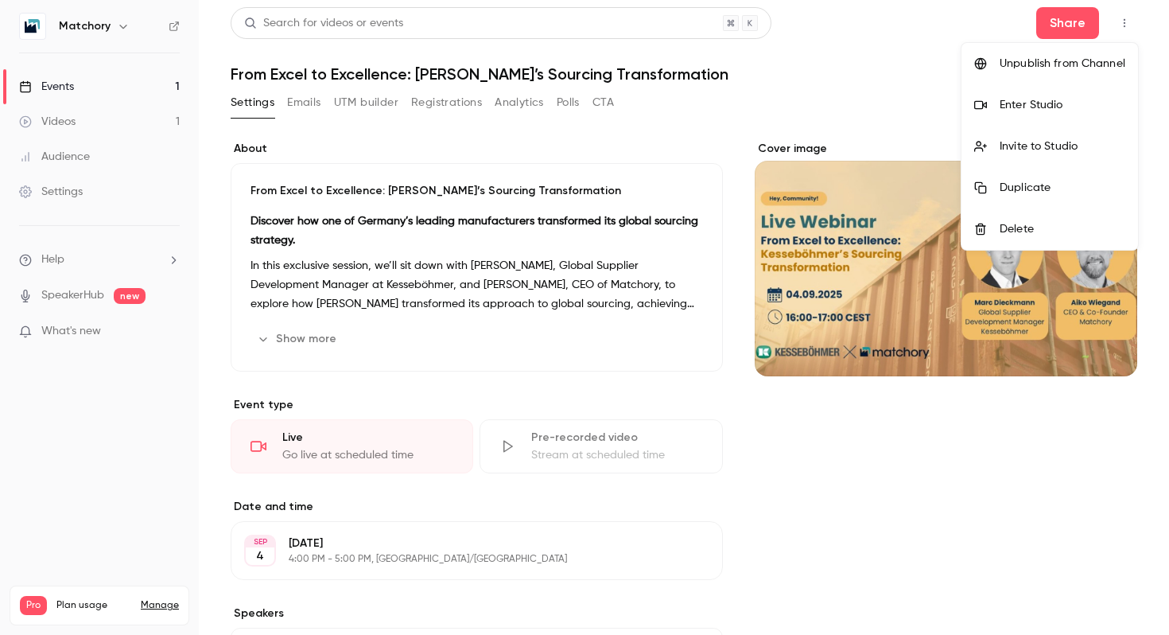
click at [716, 519] on div at bounding box center [584, 317] width 1169 height 635
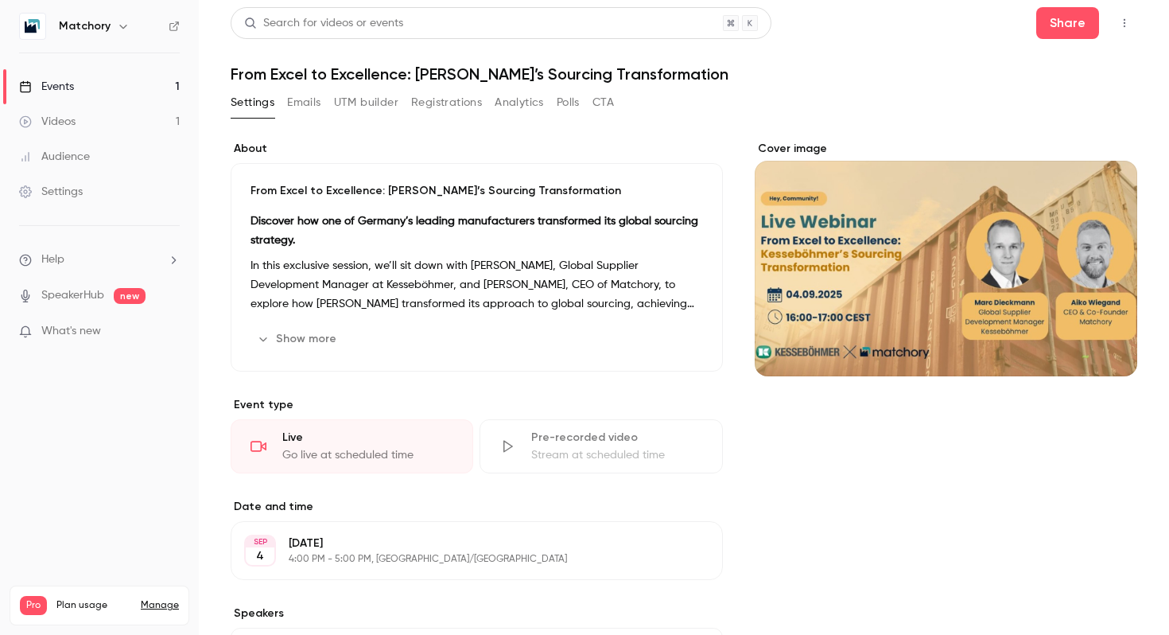
scroll to position [484, 0]
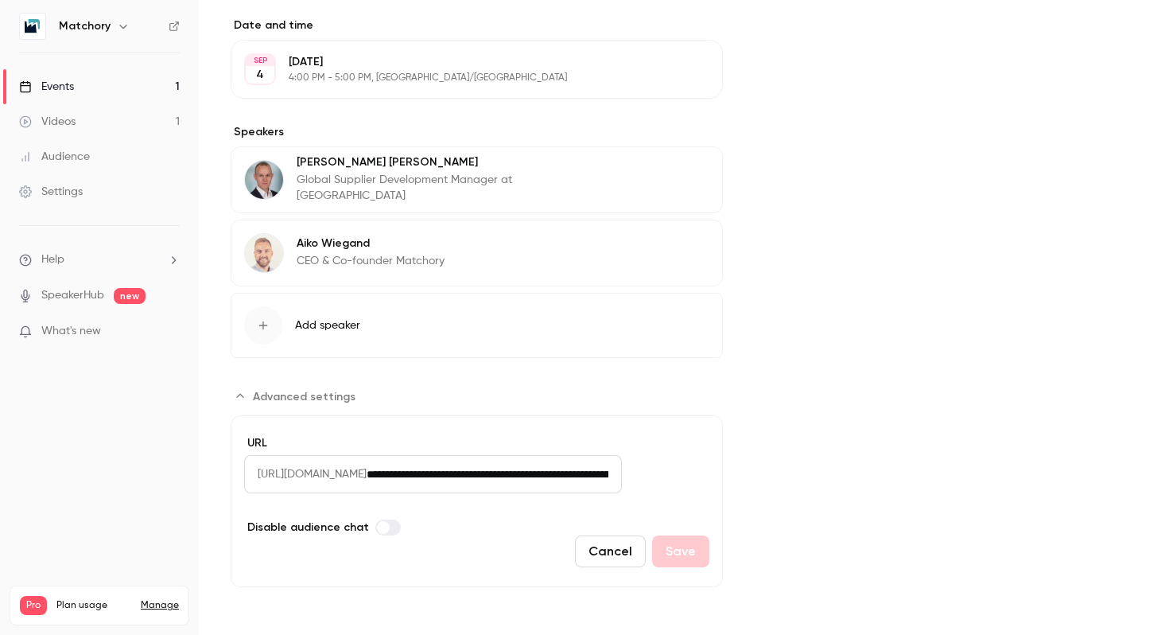
drag, startPoint x: 451, startPoint y: 475, endPoint x: 661, endPoint y: 463, distance: 210.3
click at [661, 463] on div "**********" at bounding box center [476, 474] width 465 height 38
click at [622, 463] on input "**********" at bounding box center [494, 474] width 255 height 38
click at [144, 86] on link "Events 1" at bounding box center [99, 86] width 199 height 35
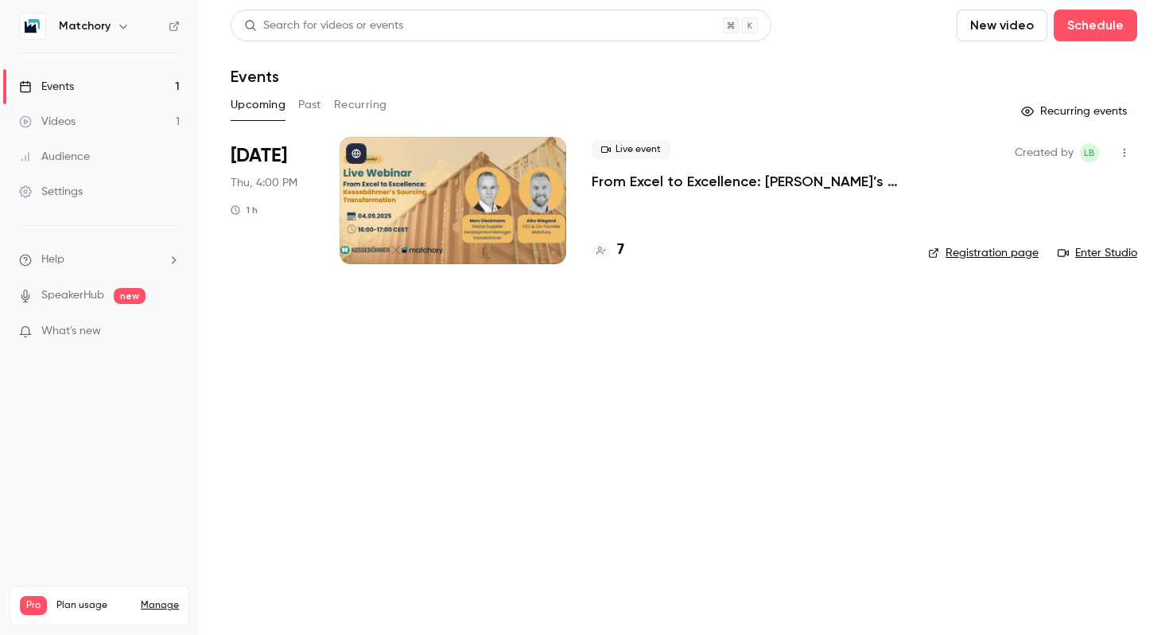
click at [617, 250] on h4 "7" at bounding box center [620, 249] width 7 height 21
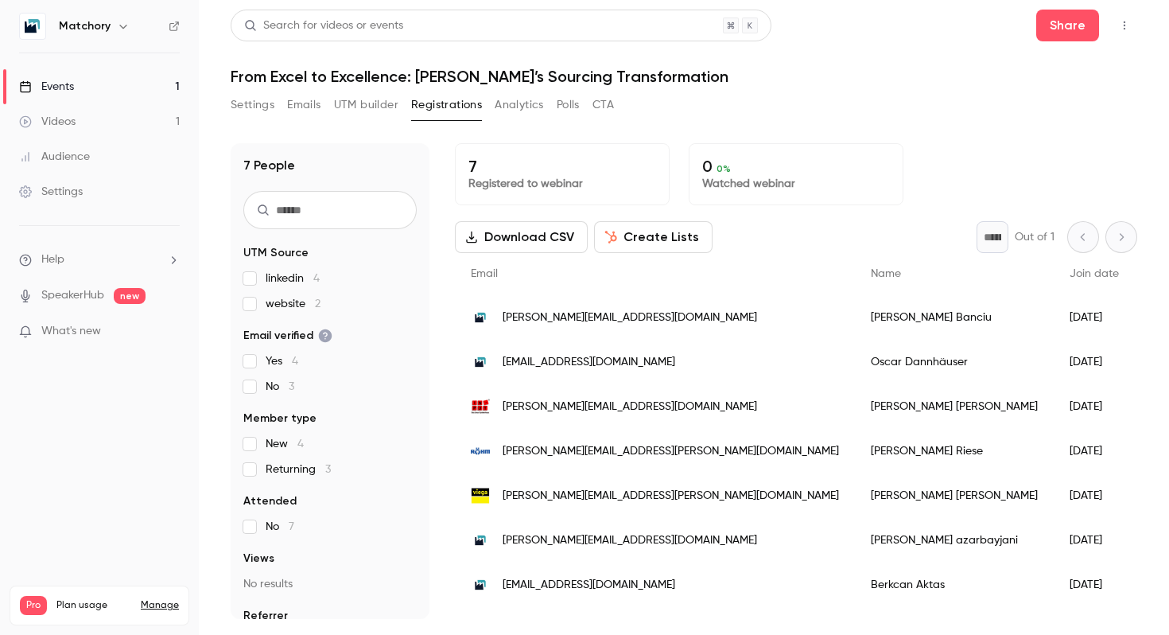
click at [108, 87] on link "Events 1" at bounding box center [99, 86] width 199 height 35
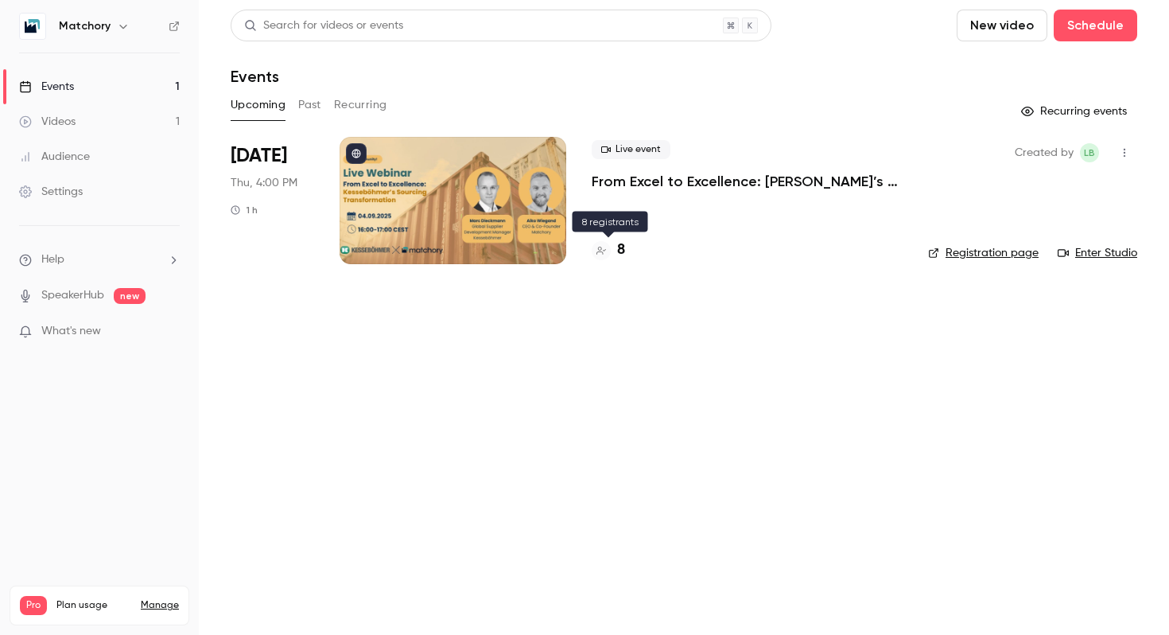
click at [620, 243] on h4 "8" at bounding box center [621, 249] width 8 height 21
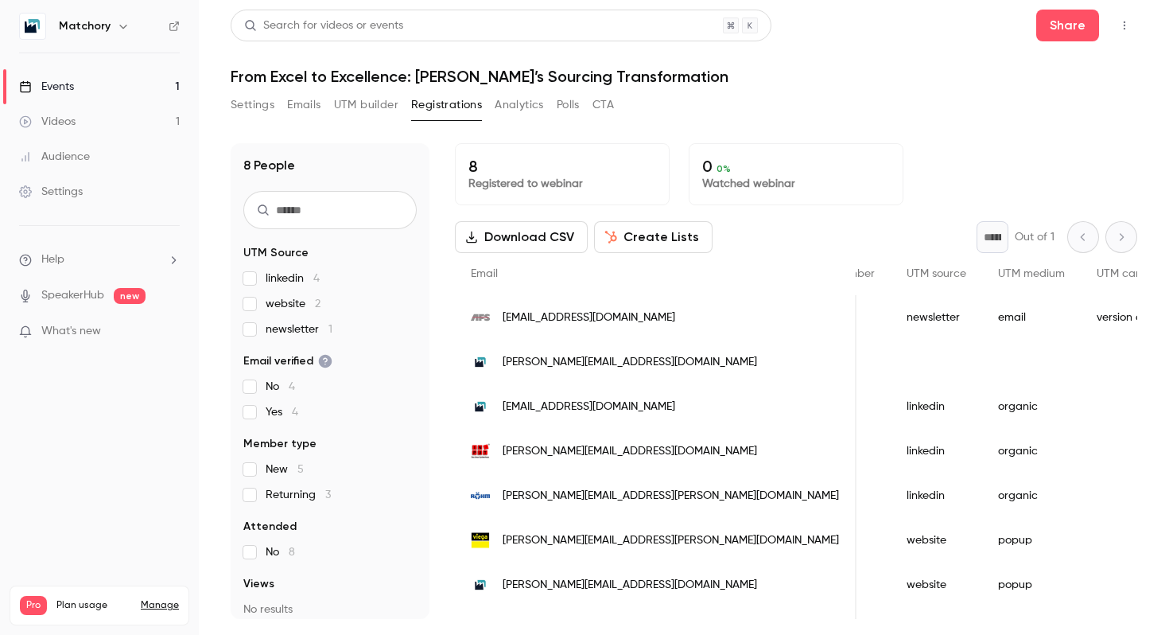
scroll to position [0, 1174]
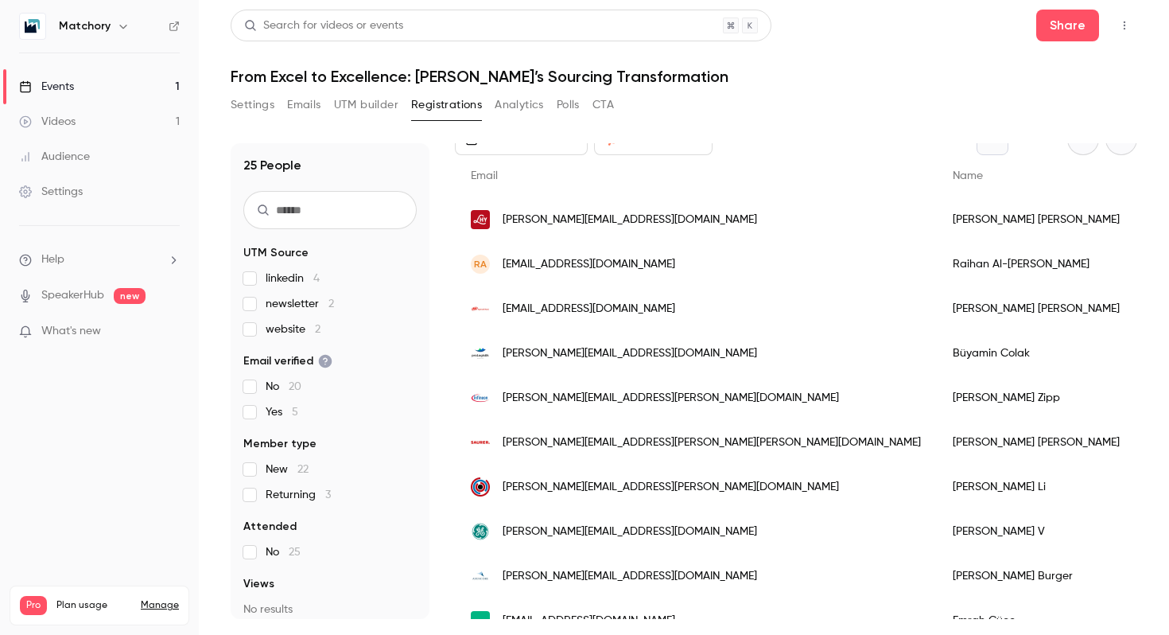
scroll to position [104, 0]
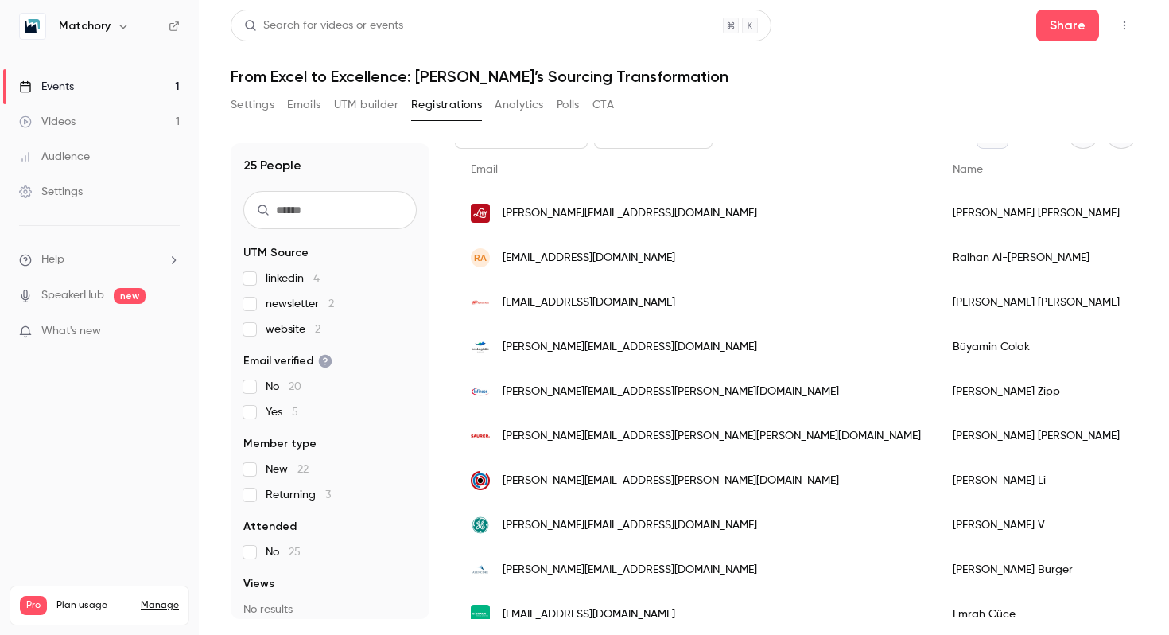
click at [270, 306] on span "newsletter 2" at bounding box center [300, 304] width 68 height 16
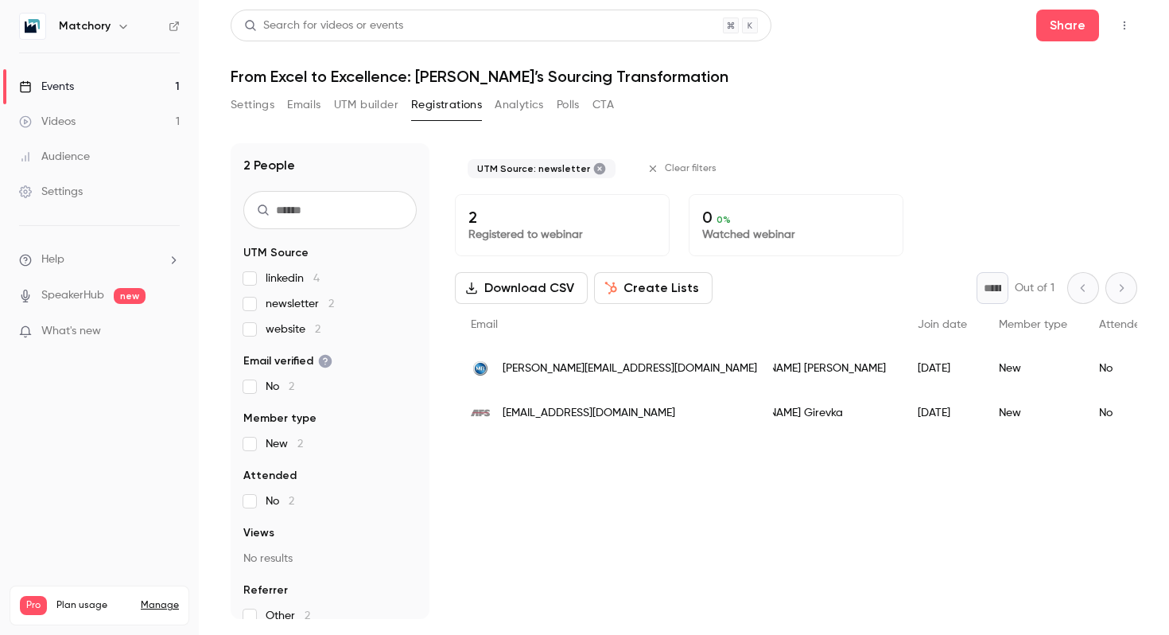
scroll to position [0, 0]
